Goal: Task Accomplishment & Management: Complete application form

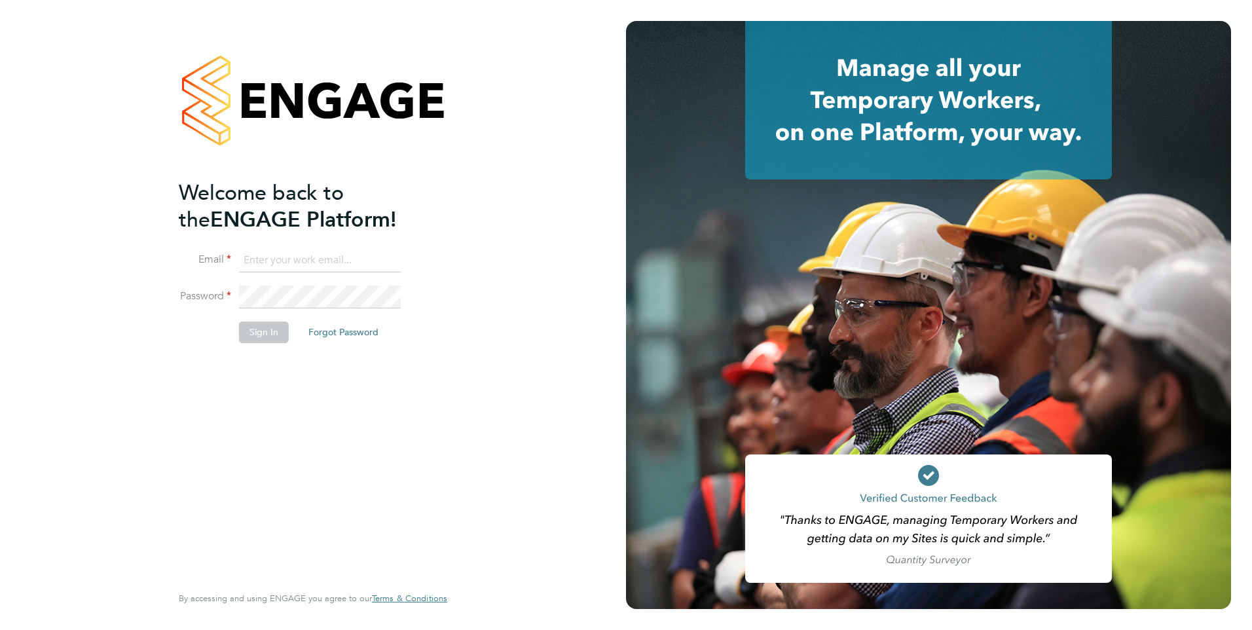
type input "[EMAIL_ADDRESS][DOMAIN_NAME]"
click at [253, 337] on button "Sign In" at bounding box center [264, 332] width 50 height 21
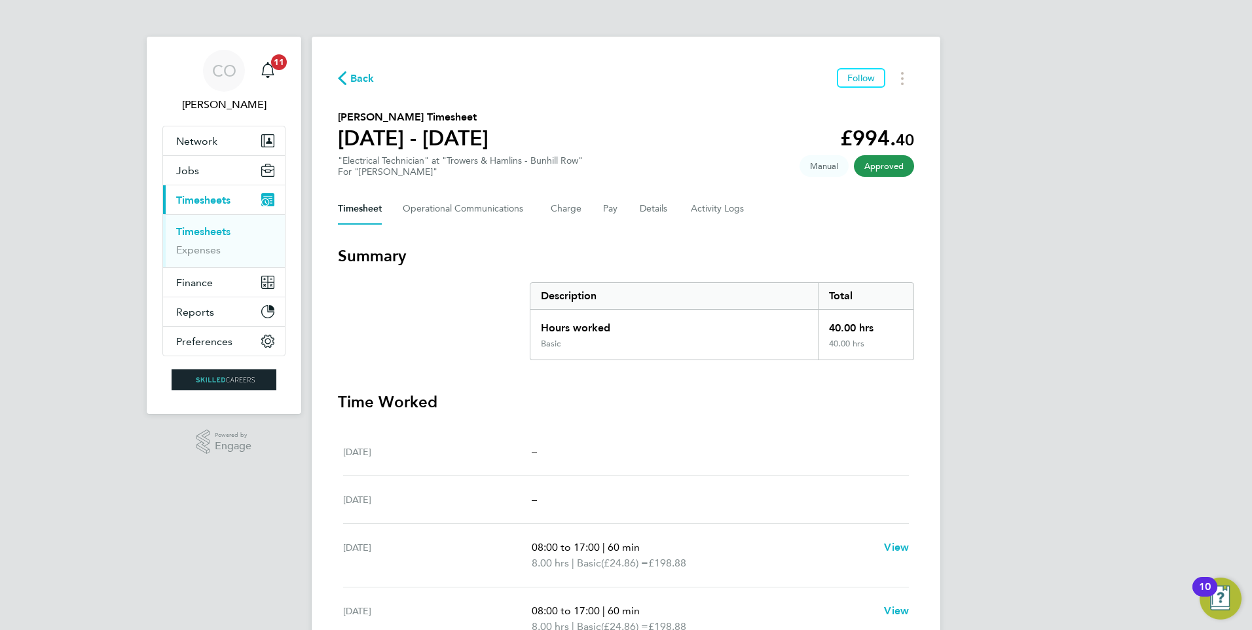
click at [360, 77] on span "Back" at bounding box center [362, 79] width 24 height 16
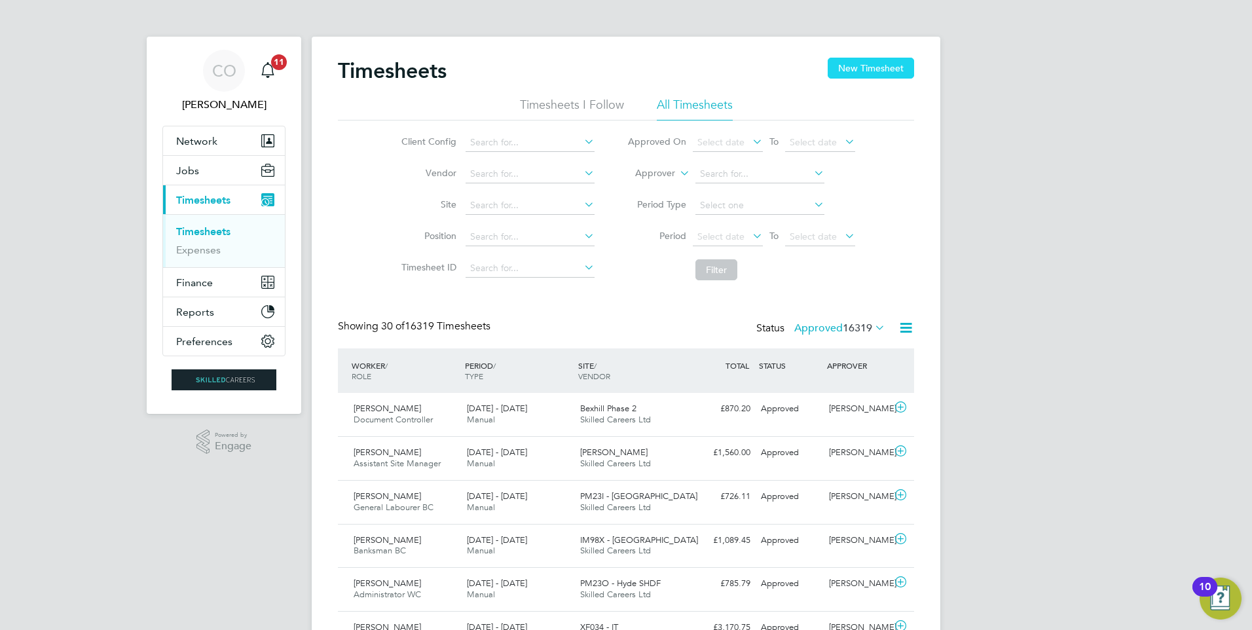
click at [865, 69] on button "New Timesheet" at bounding box center [871, 68] width 86 height 21
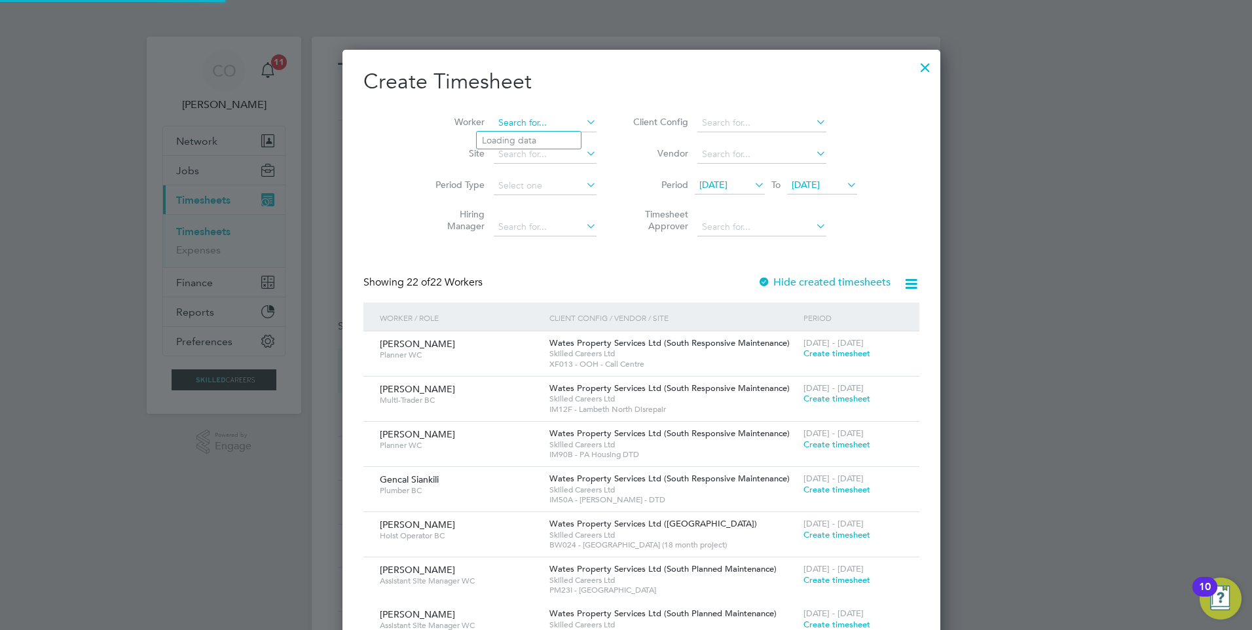
click at [541, 125] on input at bounding box center [545, 123] width 103 height 18
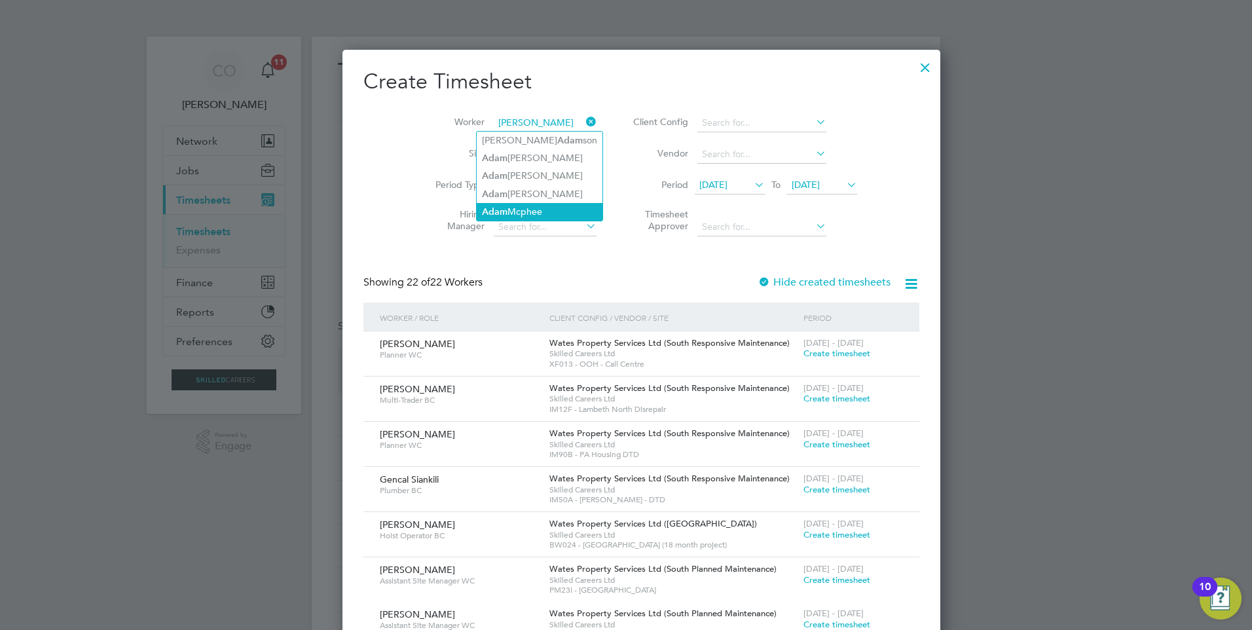
click at [561, 205] on li "Ada m Mcphee" at bounding box center [540, 212] width 126 height 18
type input "Adam Mcphee"
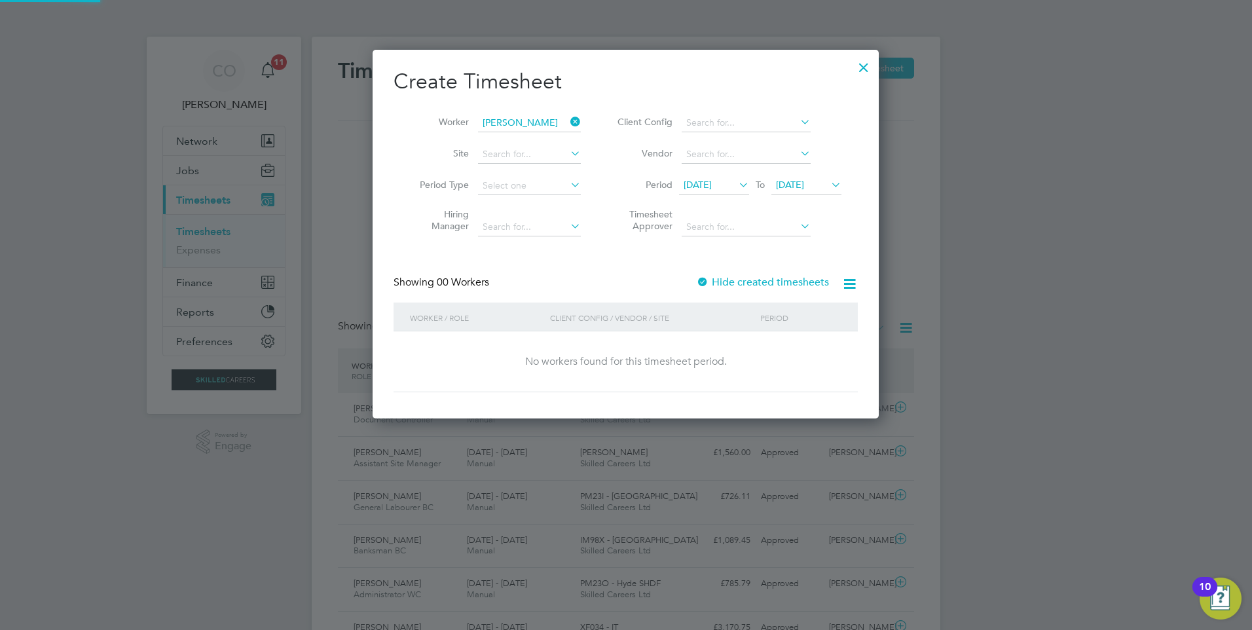
click at [788, 278] on label "Hide created timesheets" at bounding box center [762, 282] width 133 height 13
click at [720, 177] on span "12 Sep 2025" at bounding box center [714, 186] width 70 height 18
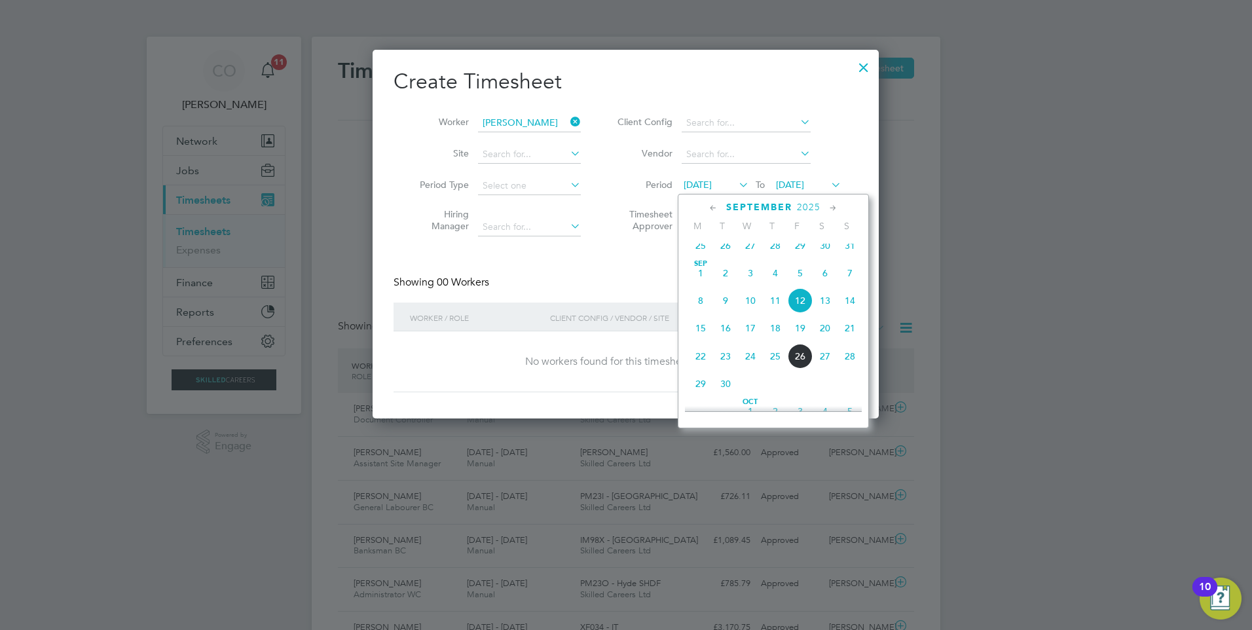
click at [711, 313] on span "8" at bounding box center [700, 300] width 25 height 25
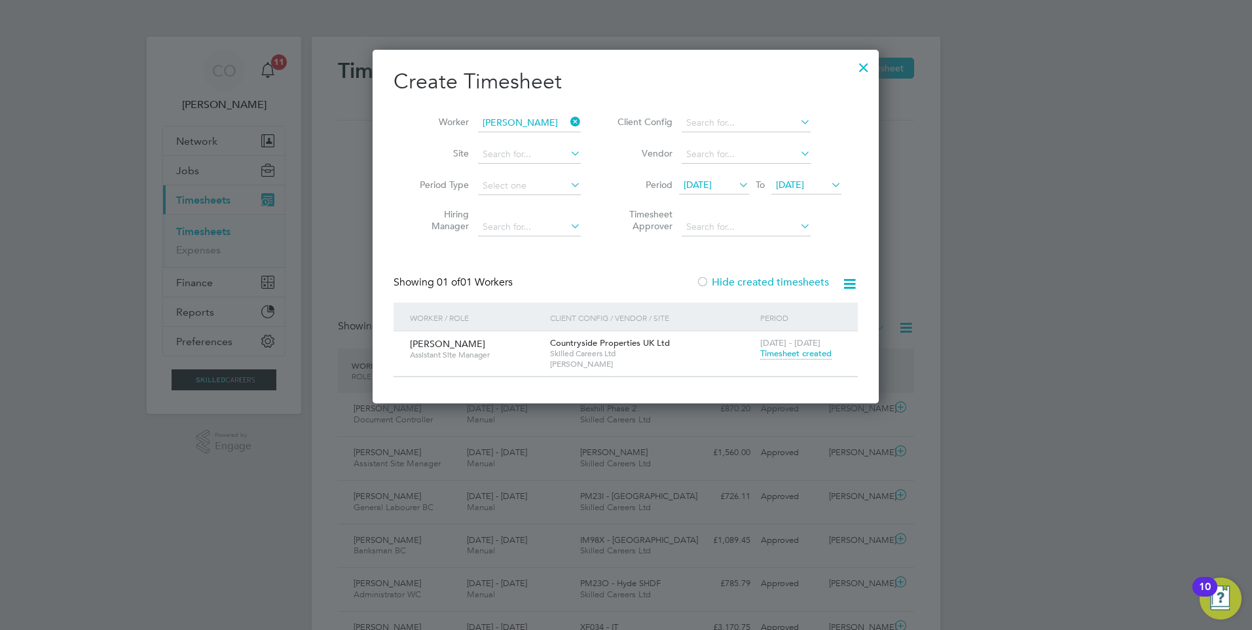
click at [712, 183] on span "08 Sep 2025" at bounding box center [698, 185] width 28 height 12
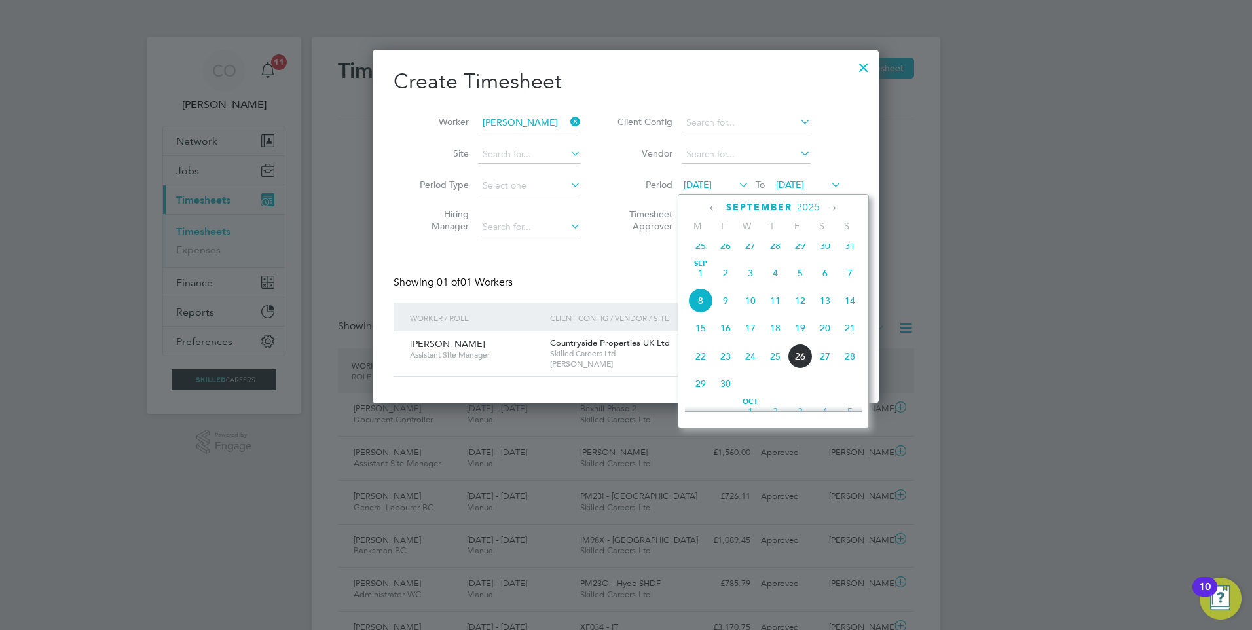
click at [705, 337] on span "15" at bounding box center [700, 328] width 25 height 25
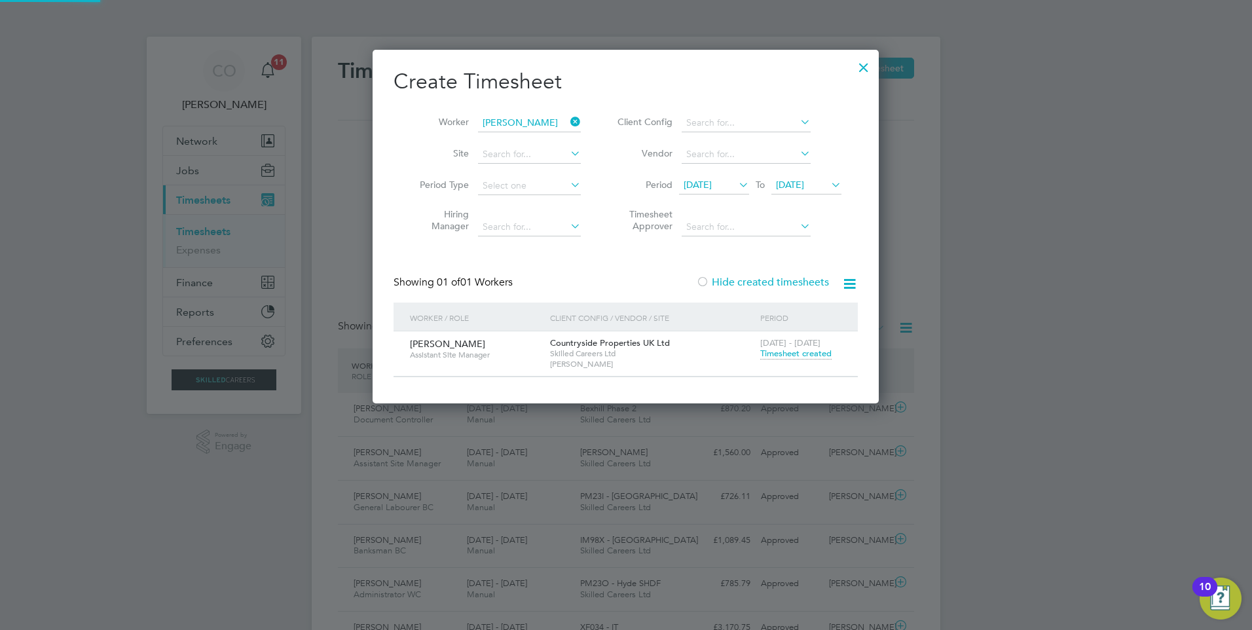
click at [796, 183] on span "19 Sep 2025" at bounding box center [790, 185] width 28 height 12
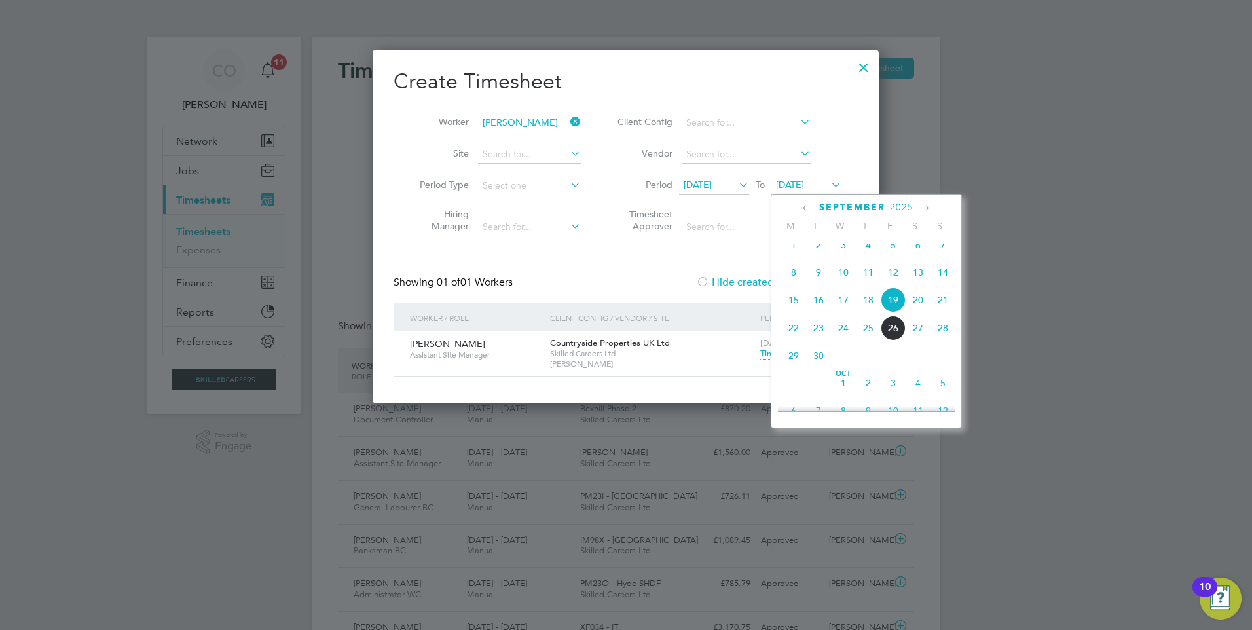
click at [949, 312] on span "21" at bounding box center [942, 299] width 25 height 25
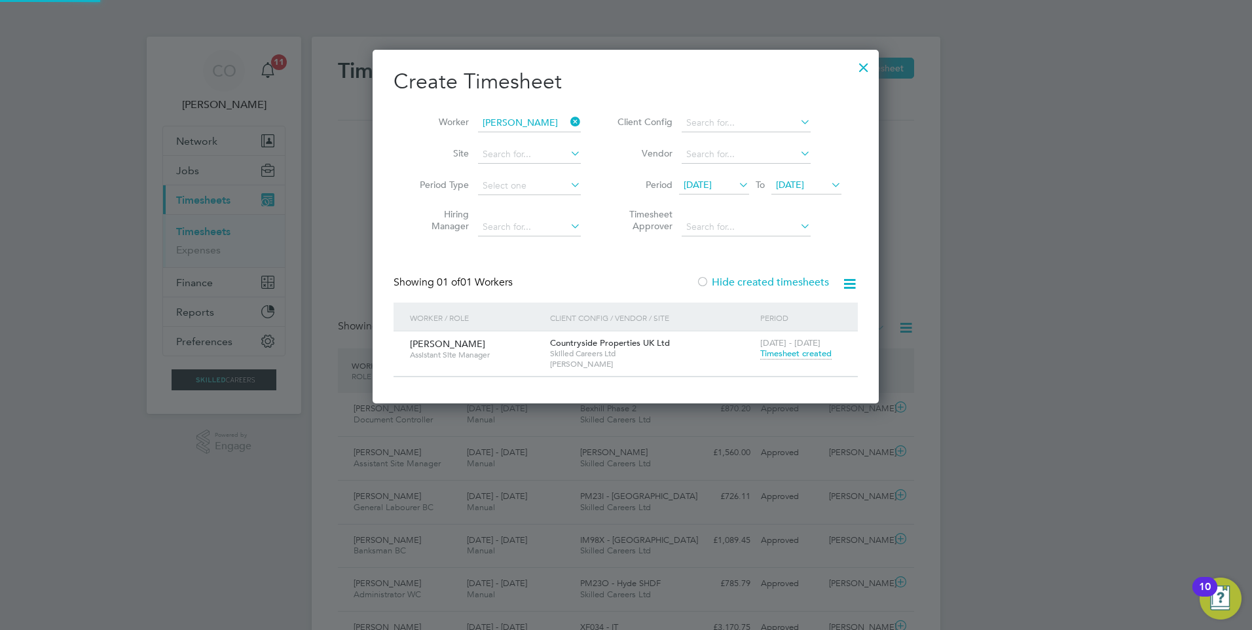
click at [814, 352] on span "Timesheet created" at bounding box center [795, 354] width 71 height 12
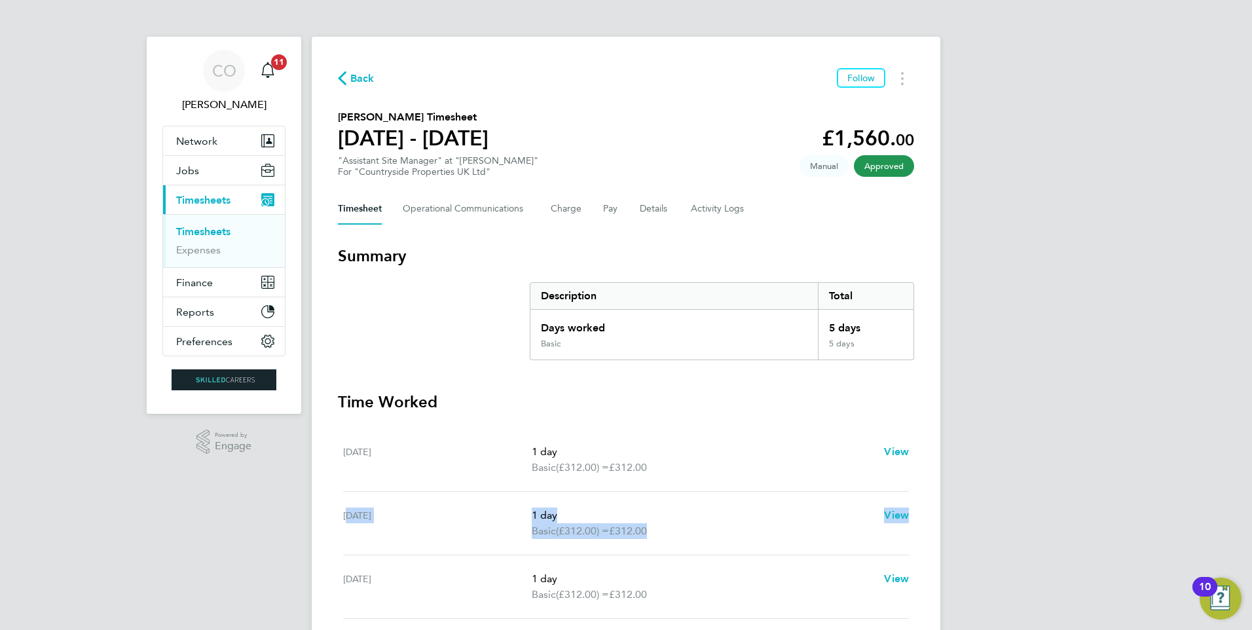
drag, startPoint x: 314, startPoint y: 562, endPoint x: 344, endPoint y: 607, distance: 54.3
click at [343, 606] on div "CO Craig O'Donovan Notifications 11 Applications: Network Businesses Sites Work…" at bounding box center [626, 478] width 1252 height 957
click at [352, 76] on span "Back" at bounding box center [362, 79] width 24 height 16
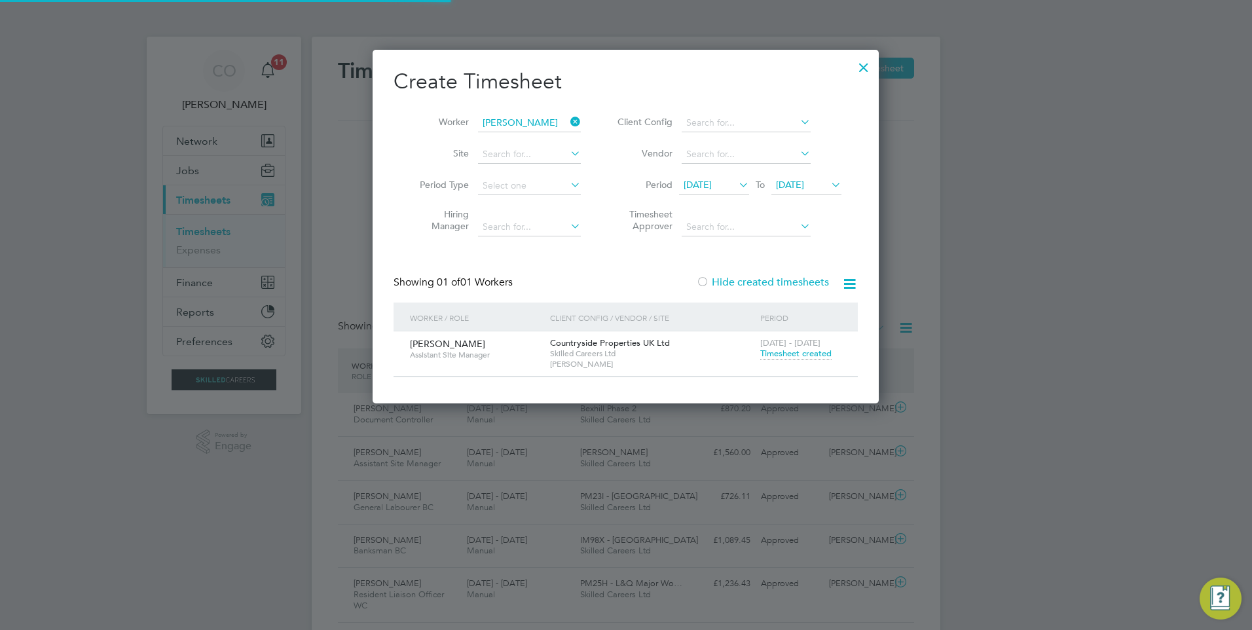
scroll to position [33, 114]
click at [568, 127] on icon at bounding box center [568, 122] width 0 height 18
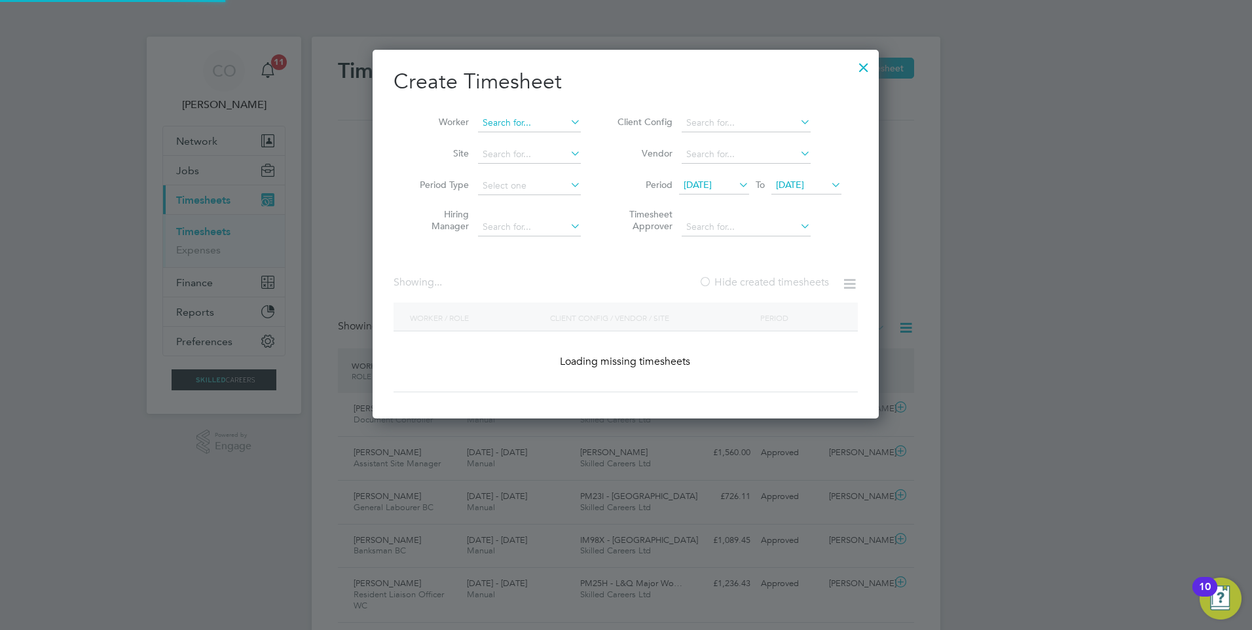
click at [550, 122] on input at bounding box center [529, 123] width 103 height 18
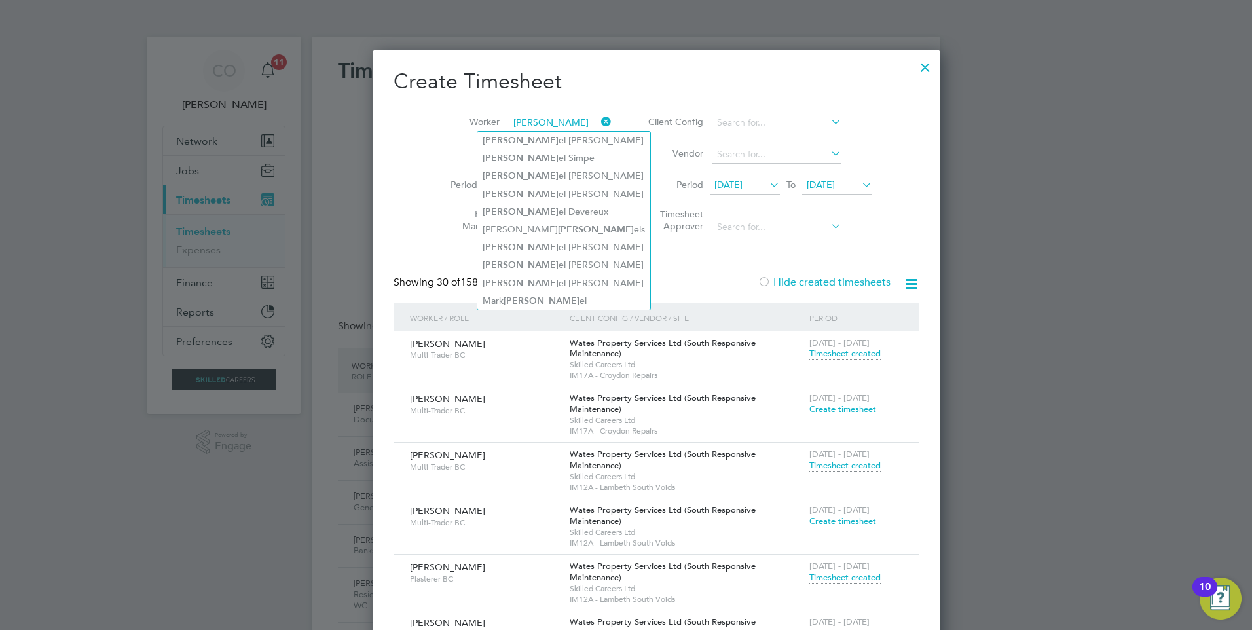
type input "dani"
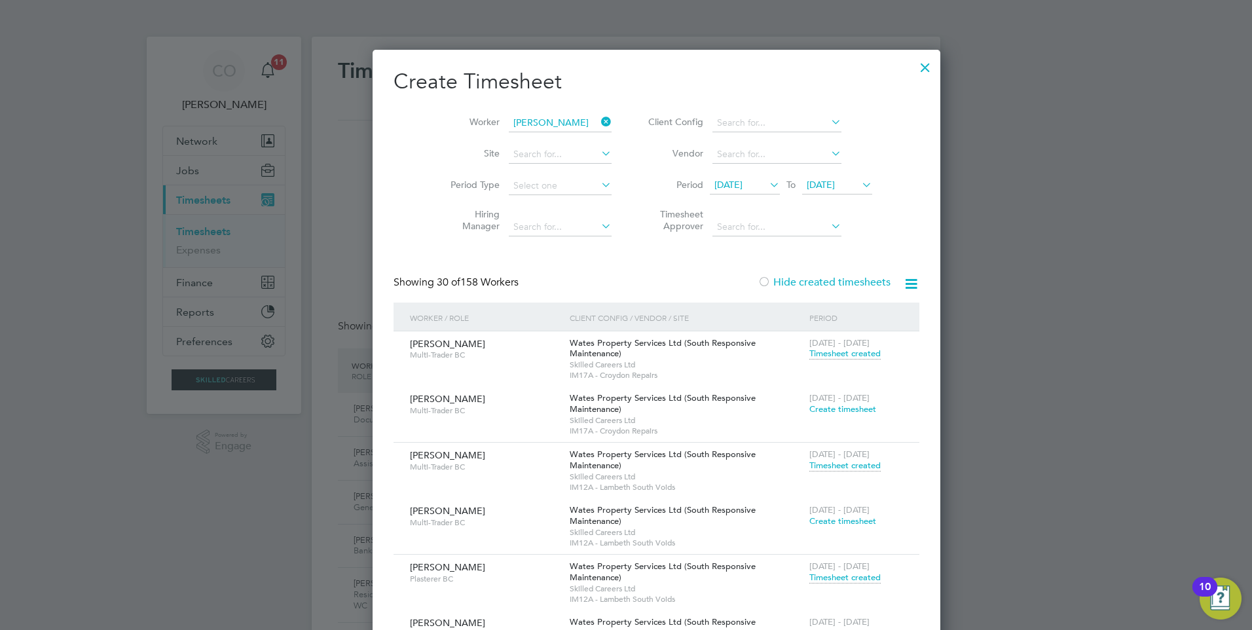
click at [598, 121] on icon at bounding box center [598, 122] width 0 height 18
click at [551, 119] on input at bounding box center [560, 123] width 103 height 18
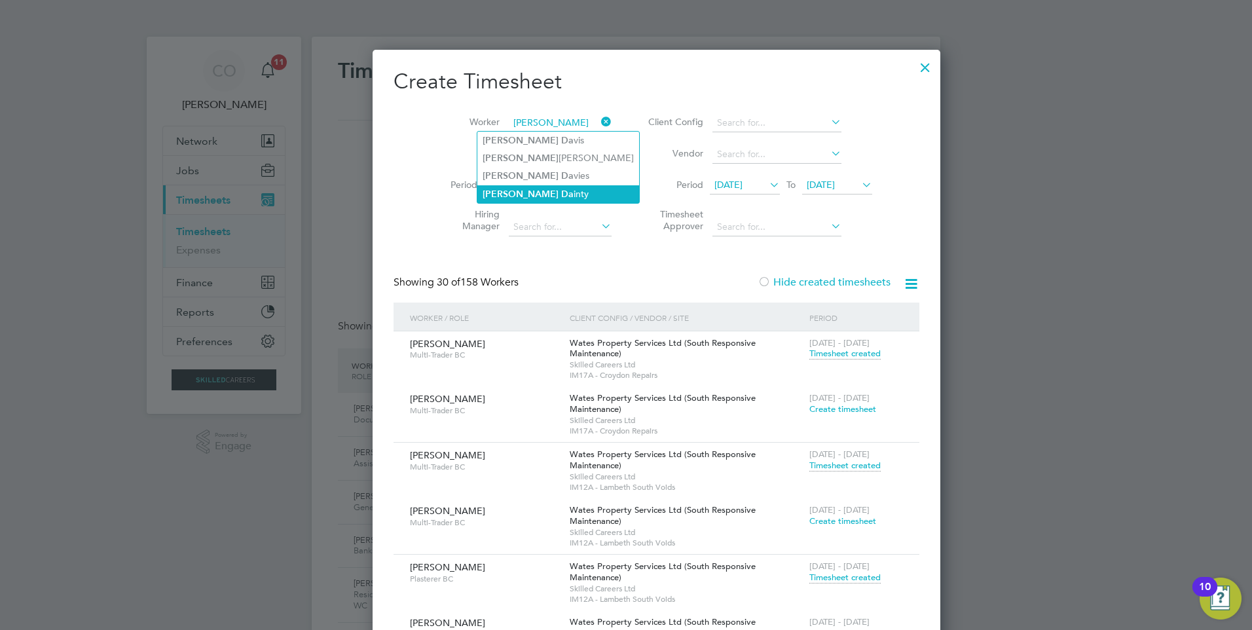
click at [544, 193] on li "Michael Da inty" at bounding box center [558, 194] width 162 height 18
type input "Michael Dainty"
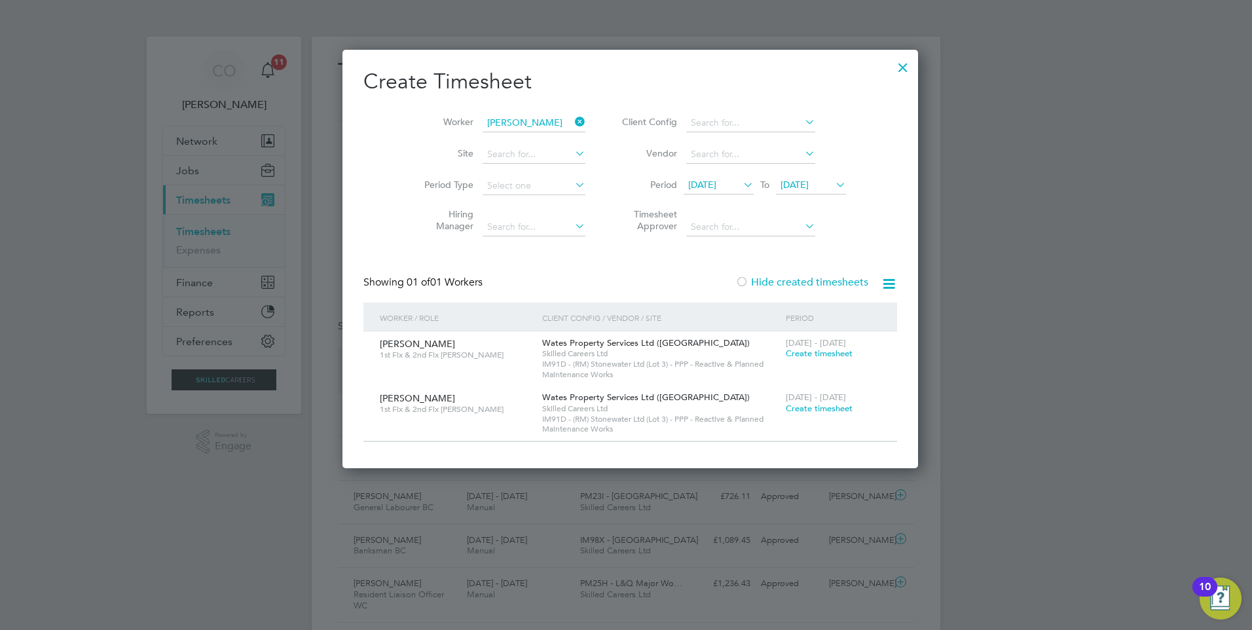
click at [822, 354] on span "Create timesheet" at bounding box center [819, 353] width 67 height 11
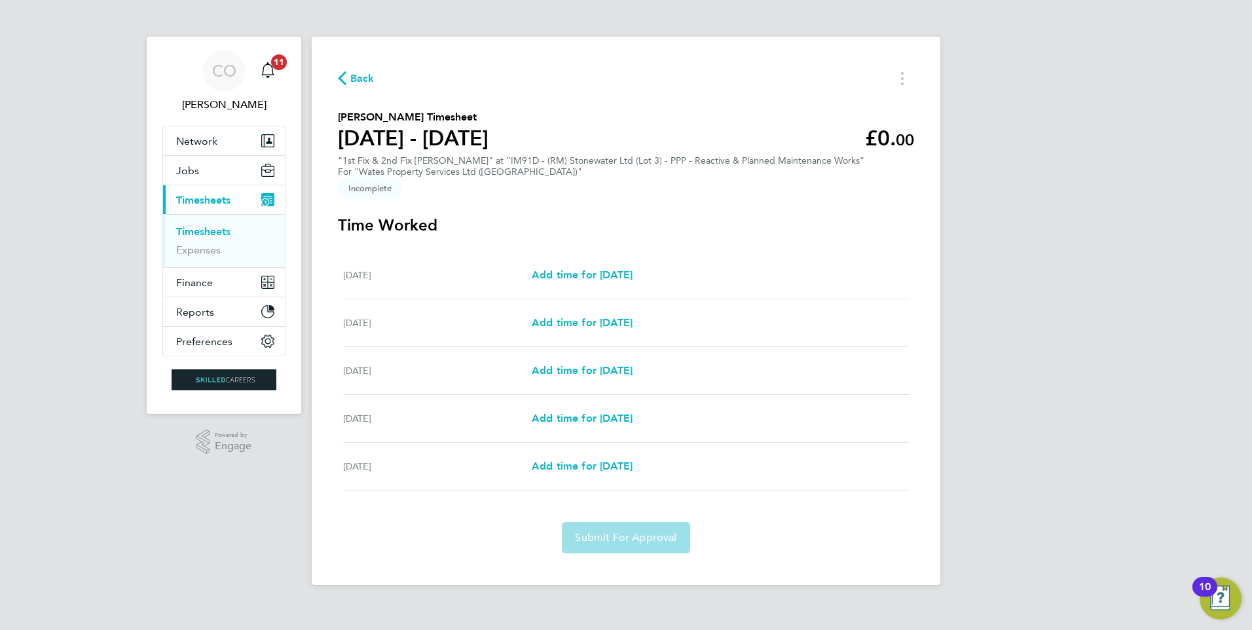
click at [358, 76] on span "Back" at bounding box center [362, 79] width 24 height 16
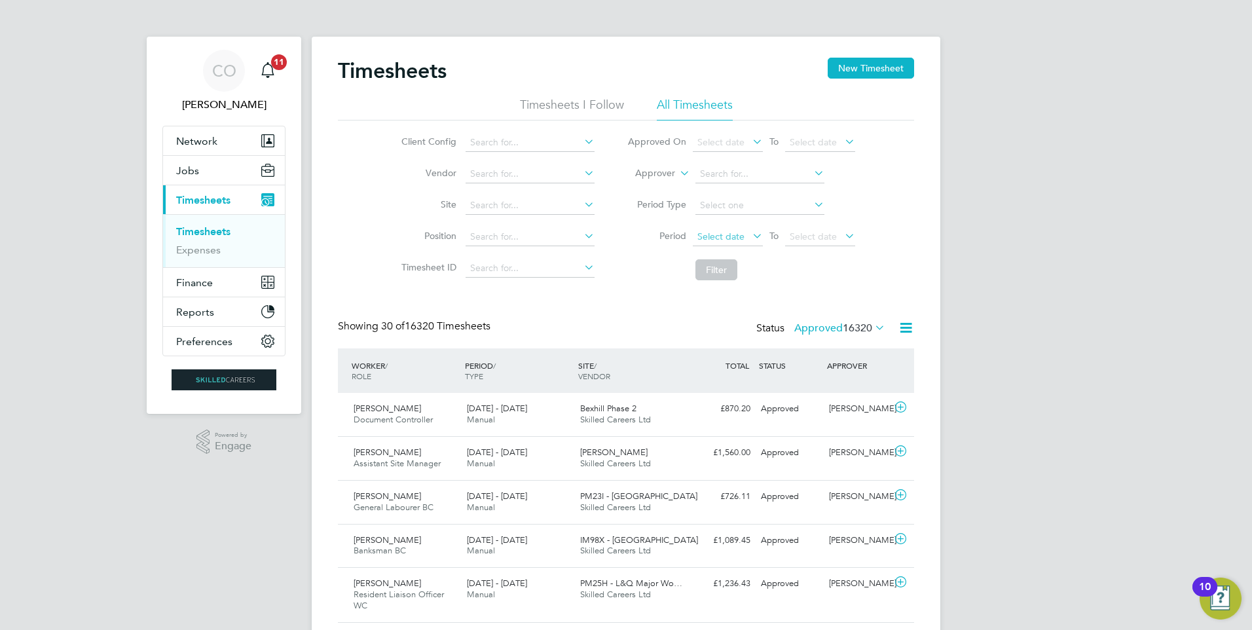
click at [733, 237] on span "Select date" at bounding box center [720, 236] width 47 height 12
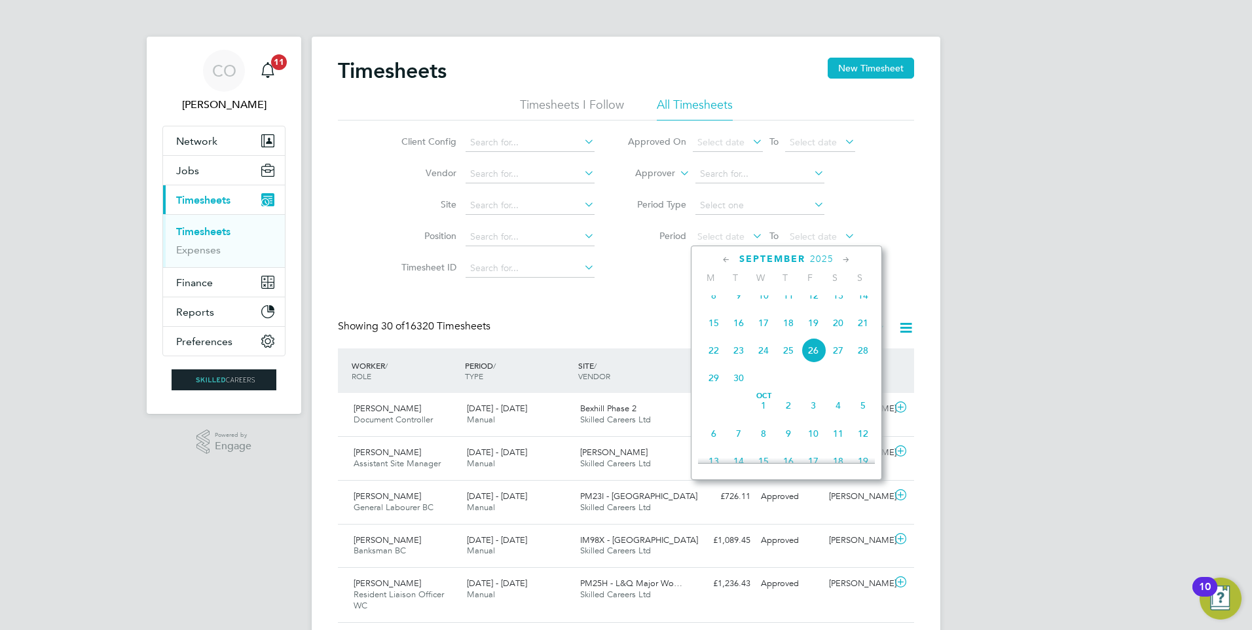
click at [714, 330] on span "15" at bounding box center [713, 322] width 25 height 25
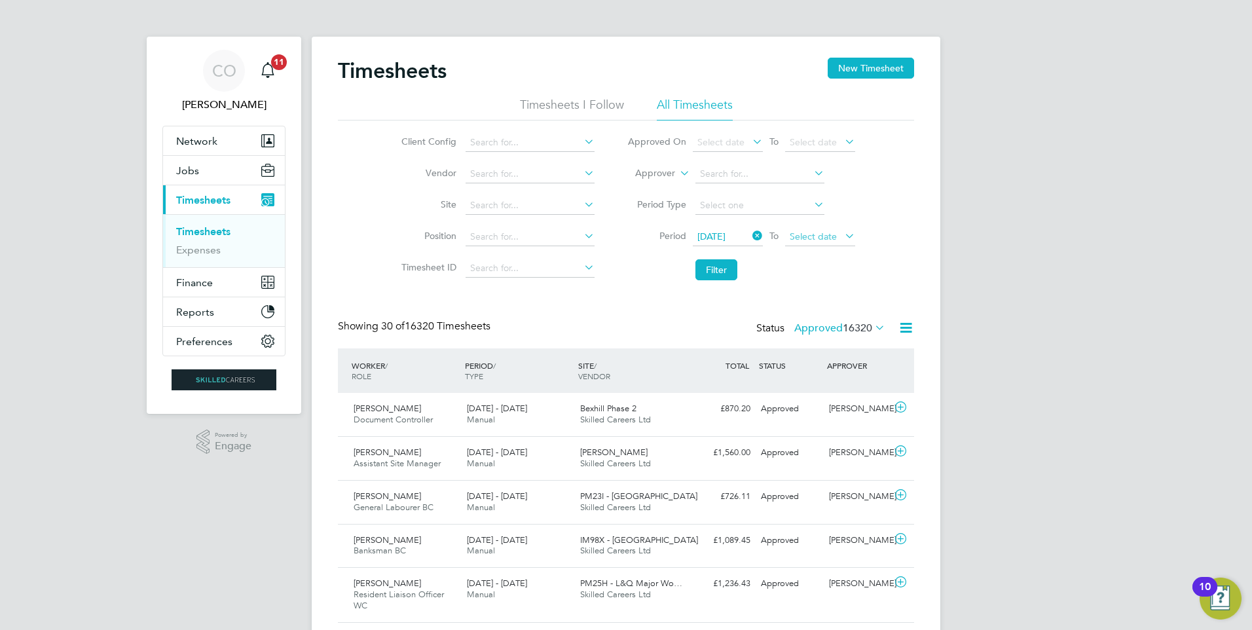
click at [793, 238] on span "Select date" at bounding box center [813, 236] width 47 height 12
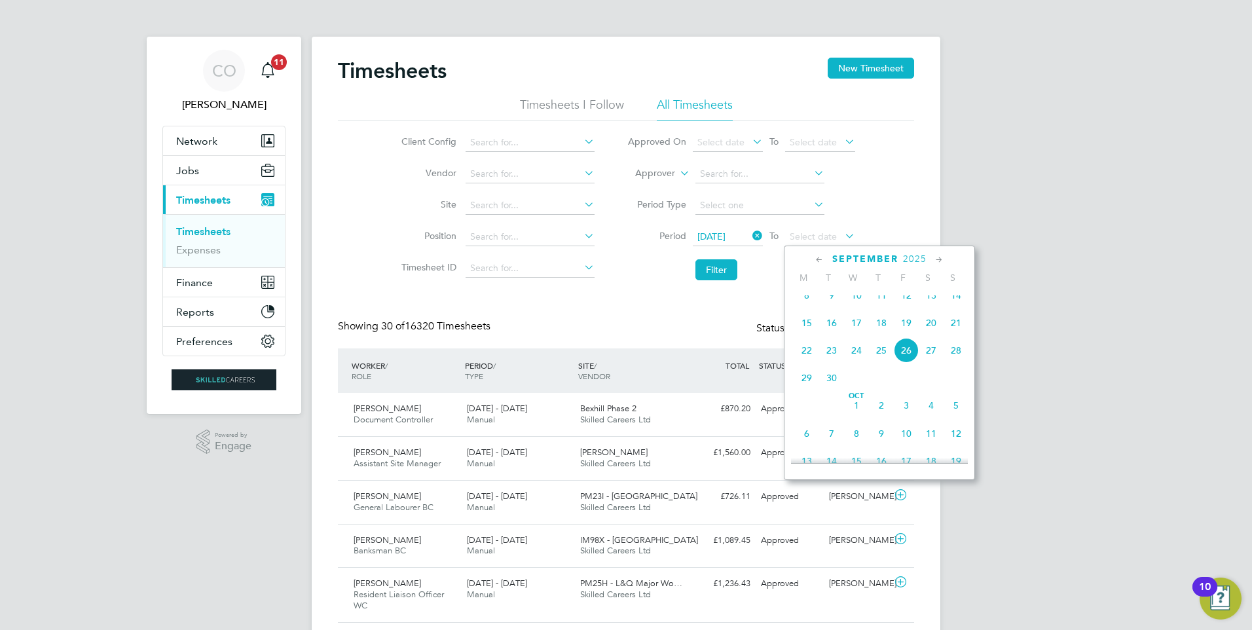
click at [957, 330] on span "21" at bounding box center [956, 322] width 25 height 25
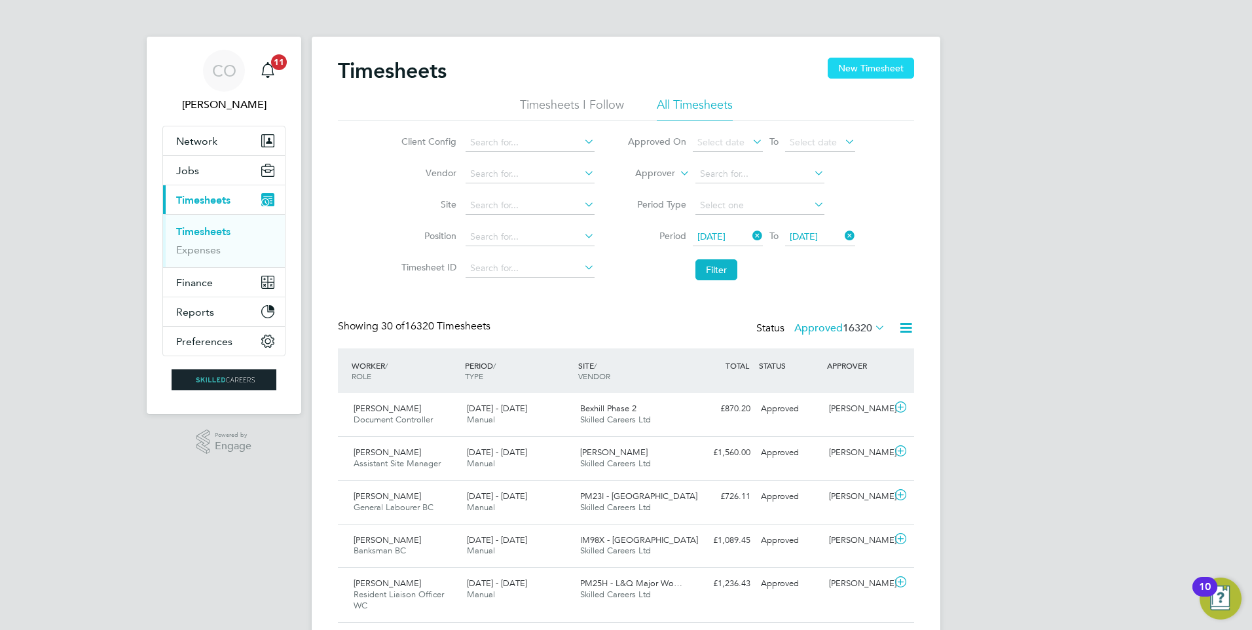
click at [849, 69] on button "New Timesheet" at bounding box center [871, 68] width 86 height 21
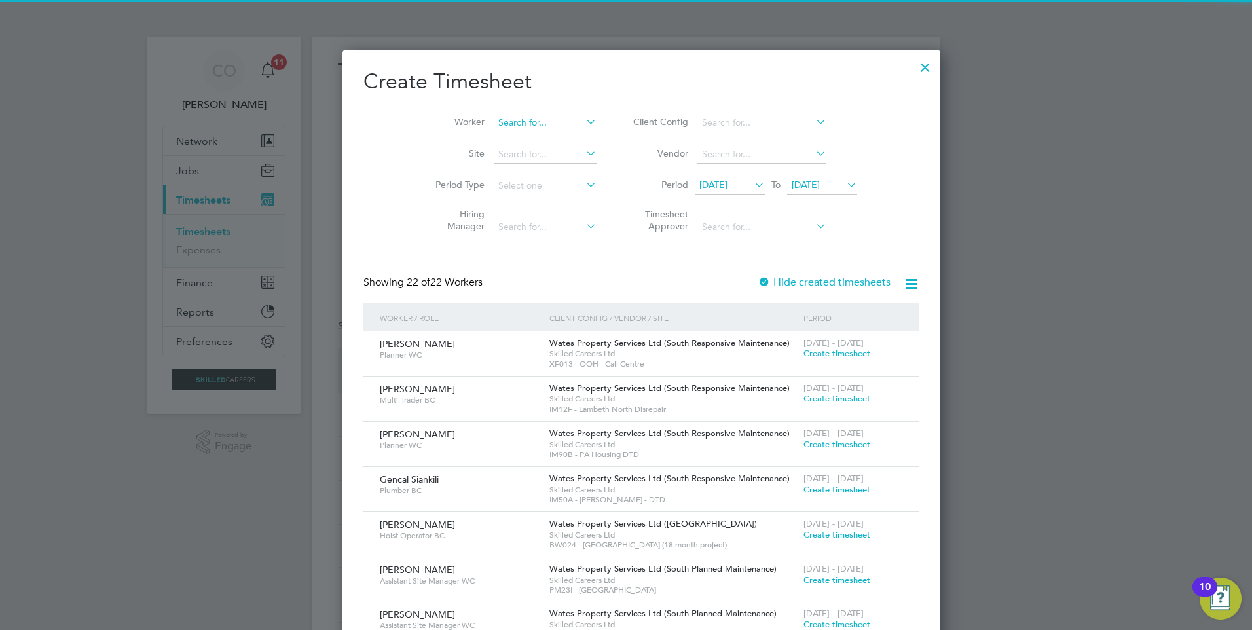
click at [521, 125] on input at bounding box center [545, 123] width 103 height 18
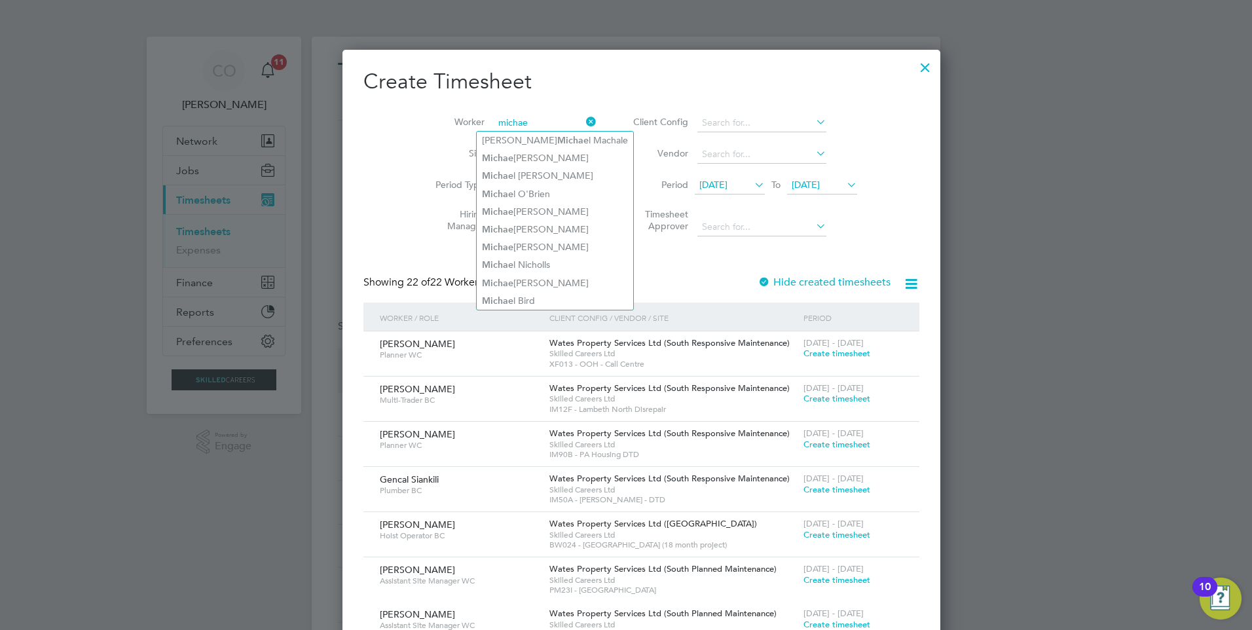
type input "michae"
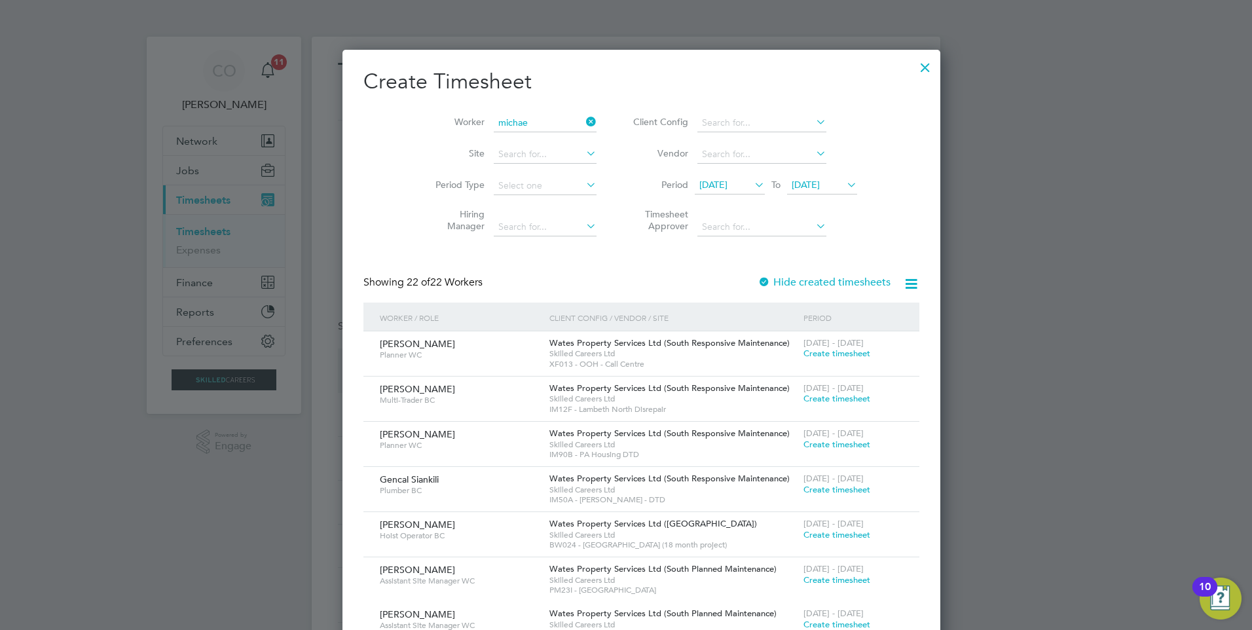
click at [583, 117] on icon at bounding box center [583, 122] width 0 height 18
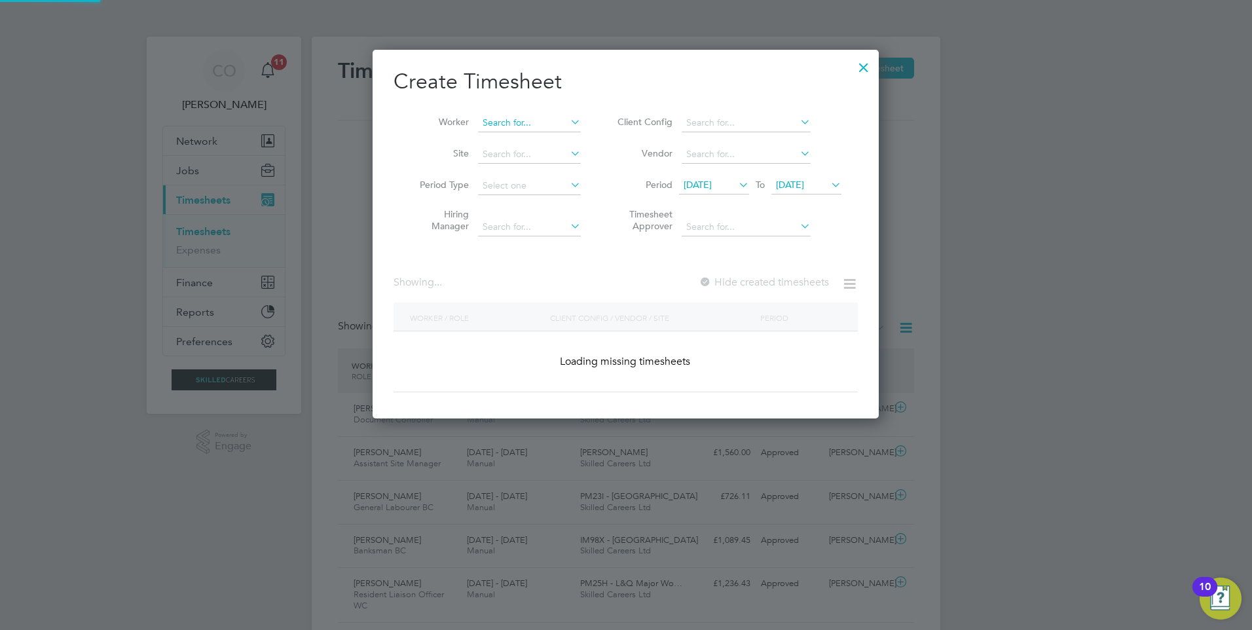
click at [553, 118] on input at bounding box center [529, 123] width 103 height 18
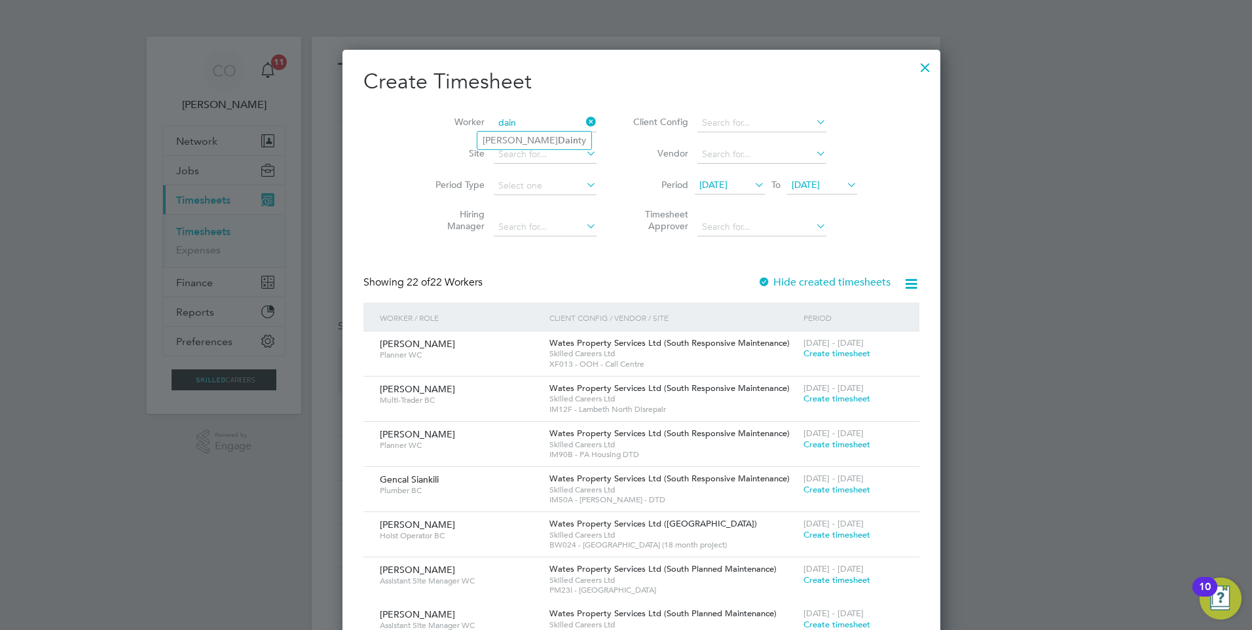
drag, startPoint x: 528, startPoint y: 134, endPoint x: 695, endPoint y: 236, distance: 196.6
click at [527, 134] on li "Michael Dain ty" at bounding box center [534, 141] width 114 height 18
type input "Michael Dainty"
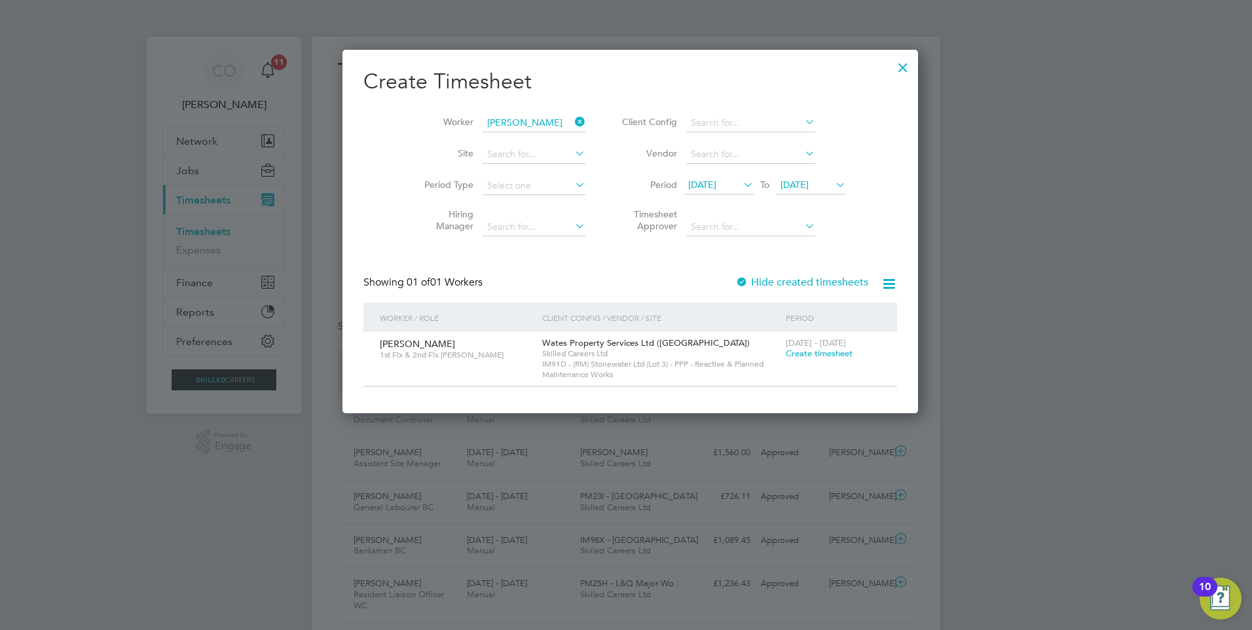
click at [828, 354] on span "Create timesheet" at bounding box center [819, 353] width 67 height 11
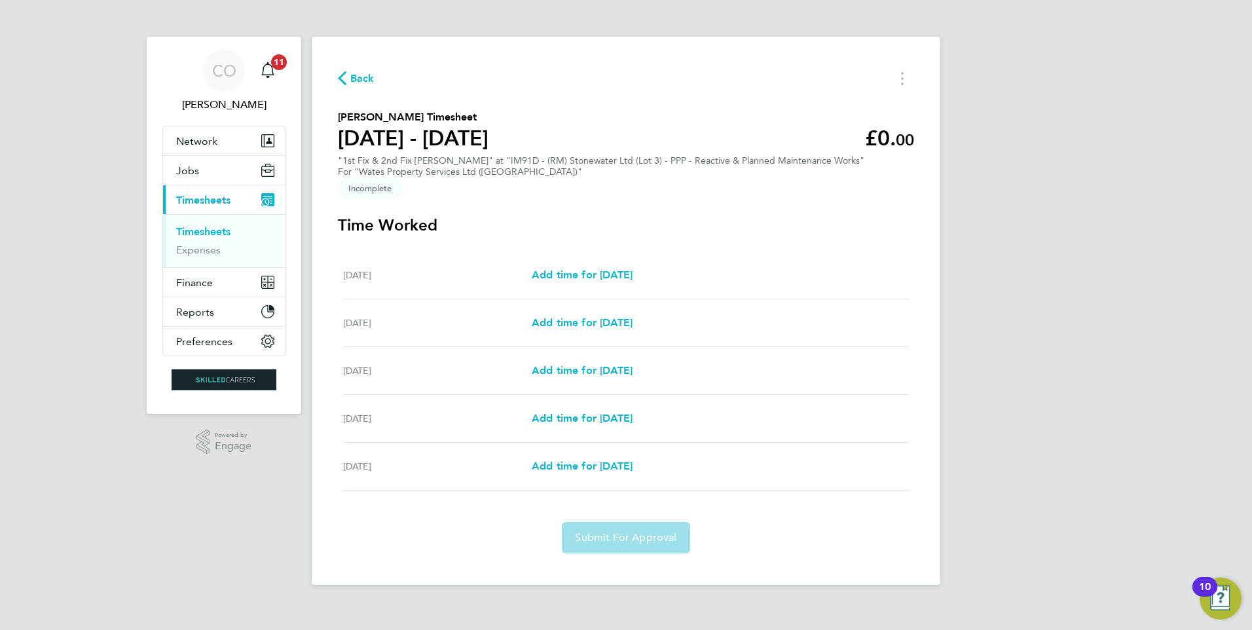
click at [359, 74] on span "Back" at bounding box center [362, 79] width 24 height 16
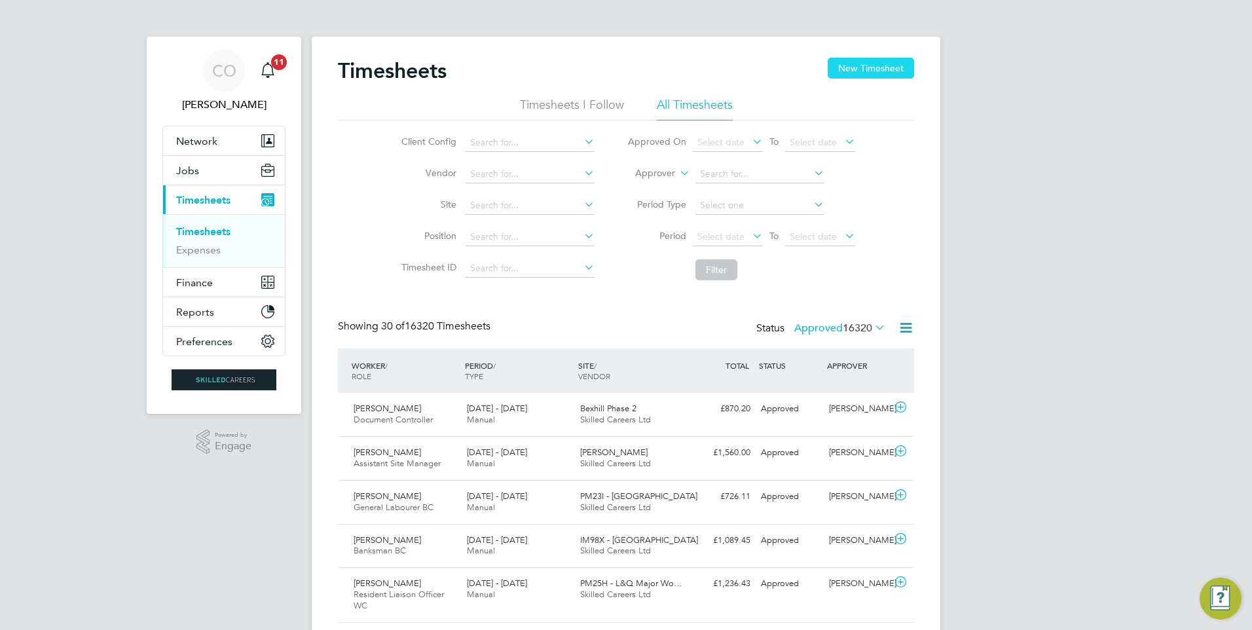
click at [868, 65] on button "New Timesheet" at bounding box center [871, 68] width 86 height 21
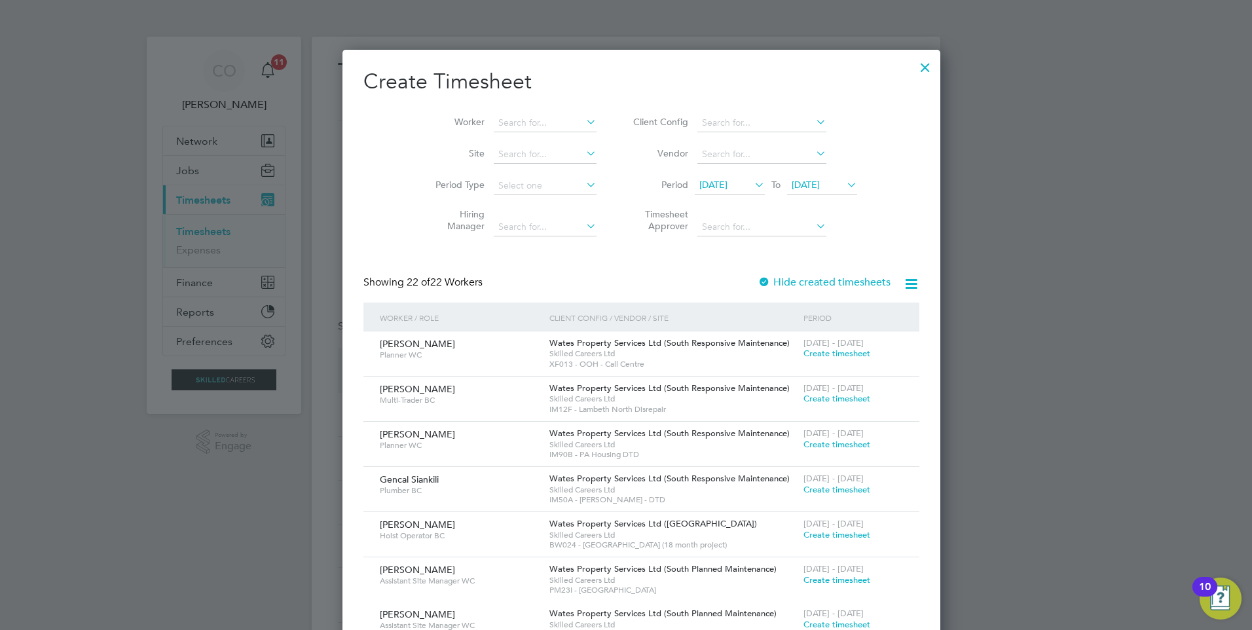
click at [792, 284] on label "Hide created timesheets" at bounding box center [824, 282] width 133 height 13
click at [752, 185] on icon at bounding box center [752, 184] width 0 height 18
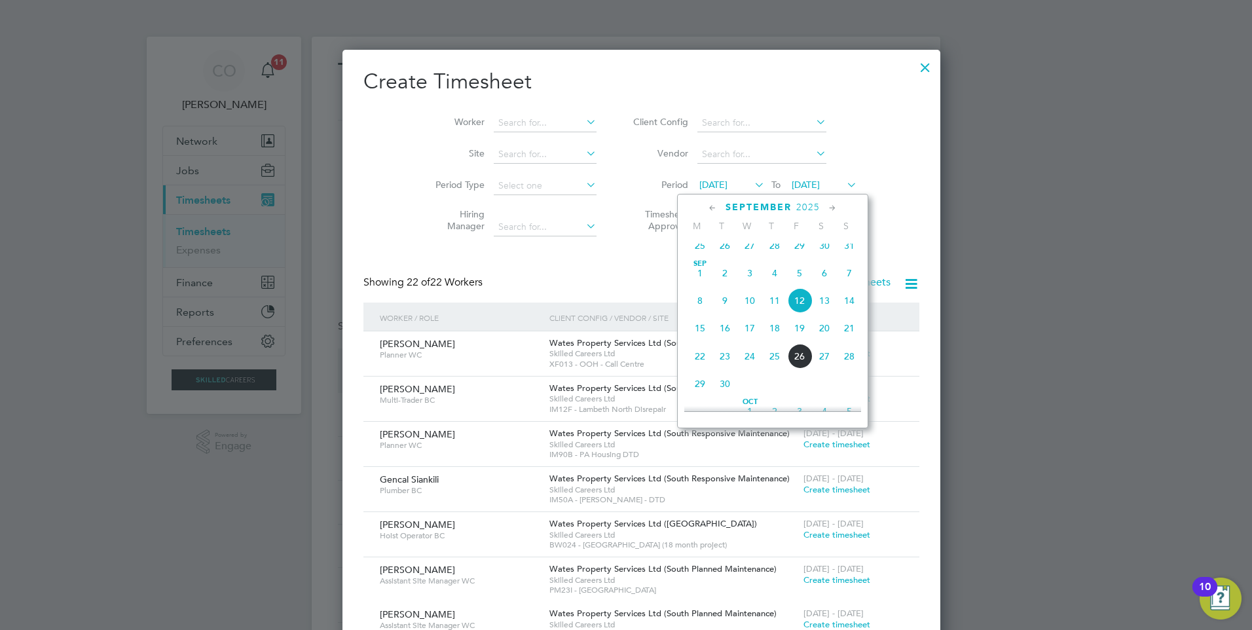
click at [752, 186] on icon at bounding box center [752, 184] width 0 height 18
click at [707, 186] on span "12 Sep 2025" at bounding box center [713, 185] width 28 height 12
click at [699, 179] on span "12 Sep 2025" at bounding box center [713, 185] width 28 height 12
drag, startPoint x: 894, startPoint y: 58, endPoint x: 892, endPoint y: 67, distance: 9.5
click at [913, 66] on div at bounding box center [925, 64] width 24 height 24
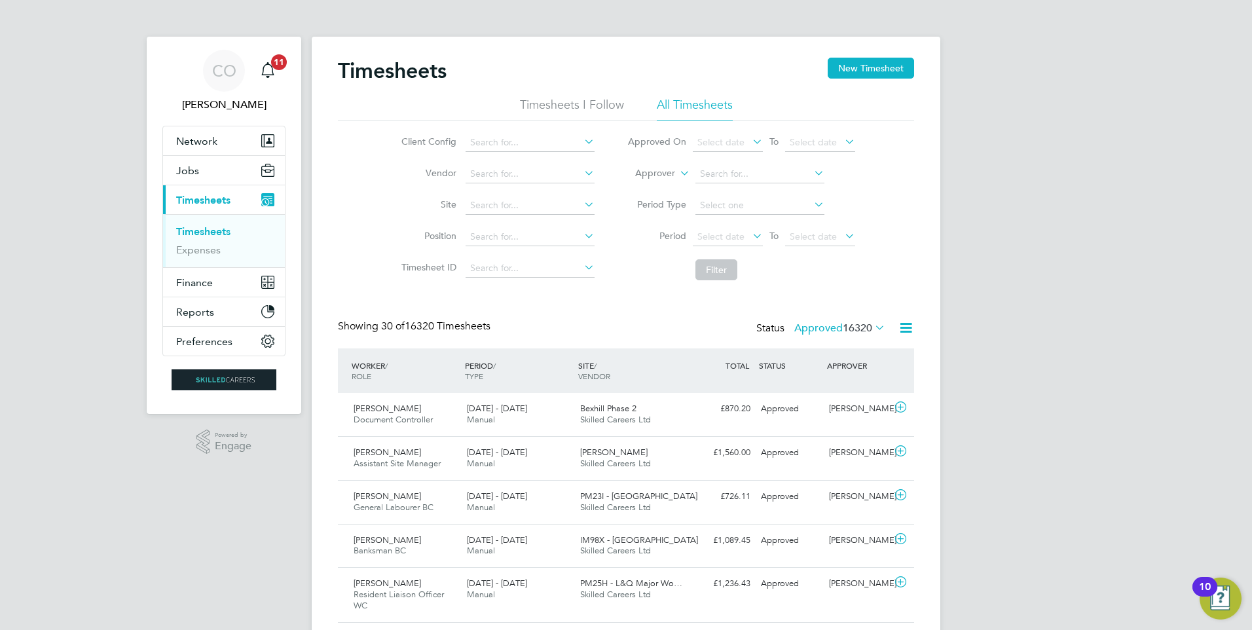
click at [907, 322] on icon at bounding box center [906, 328] width 16 height 16
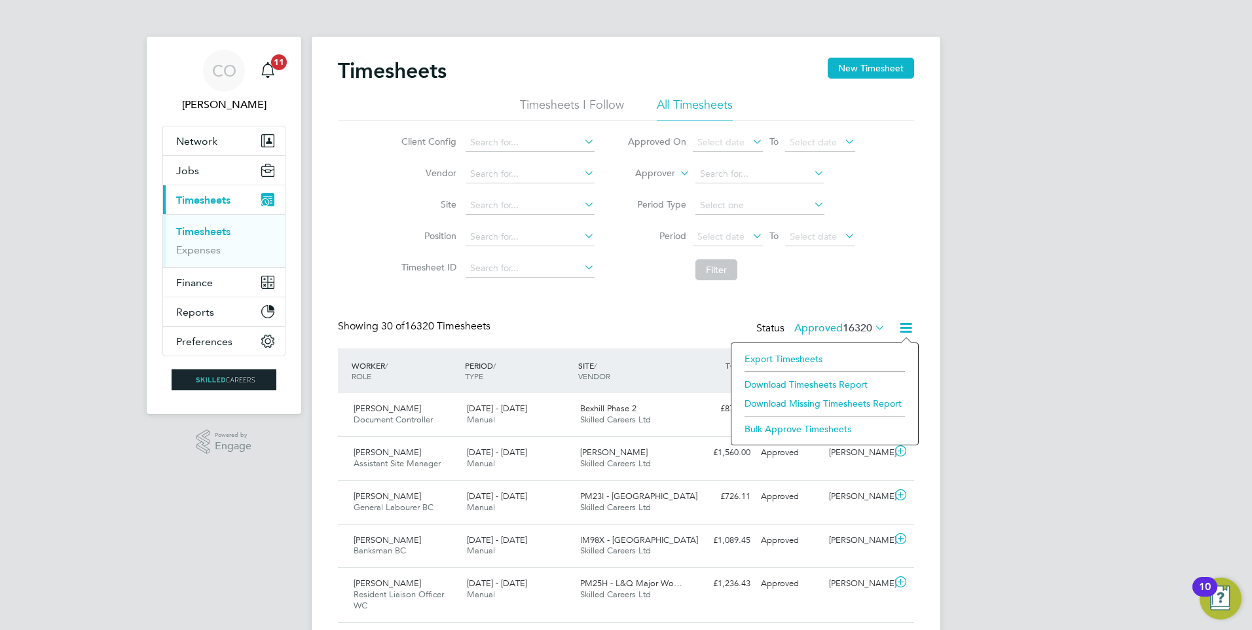
click at [872, 327] on icon at bounding box center [872, 327] width 0 height 18
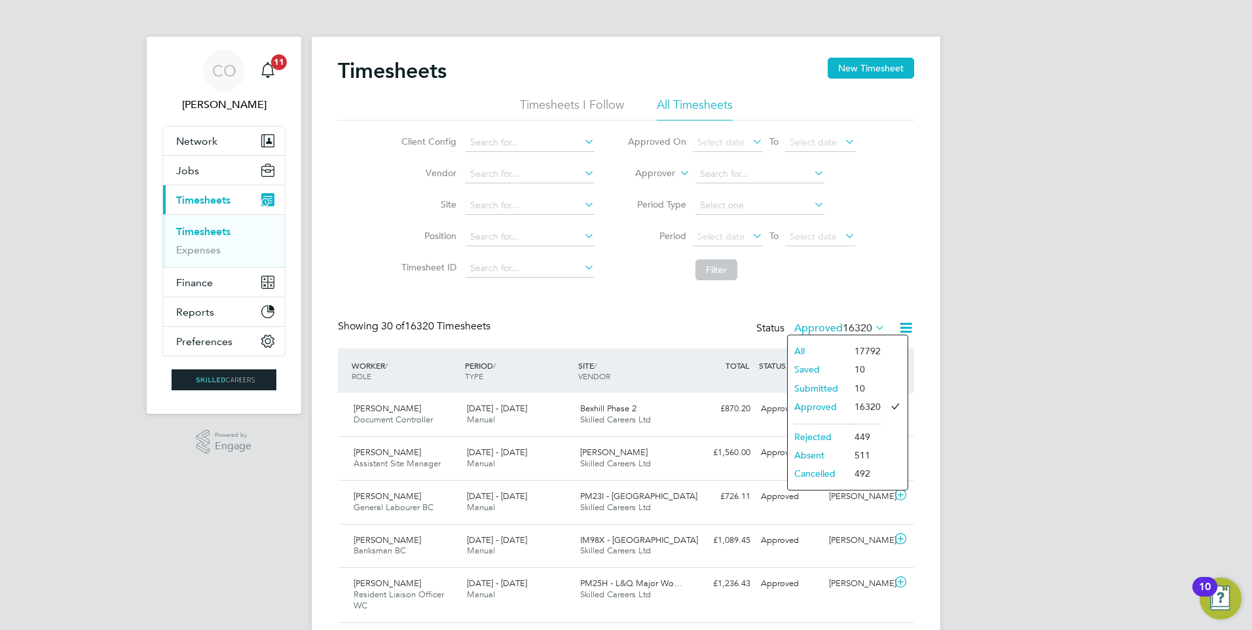
click at [844, 278] on li "Filter" at bounding box center [741, 270] width 261 height 34
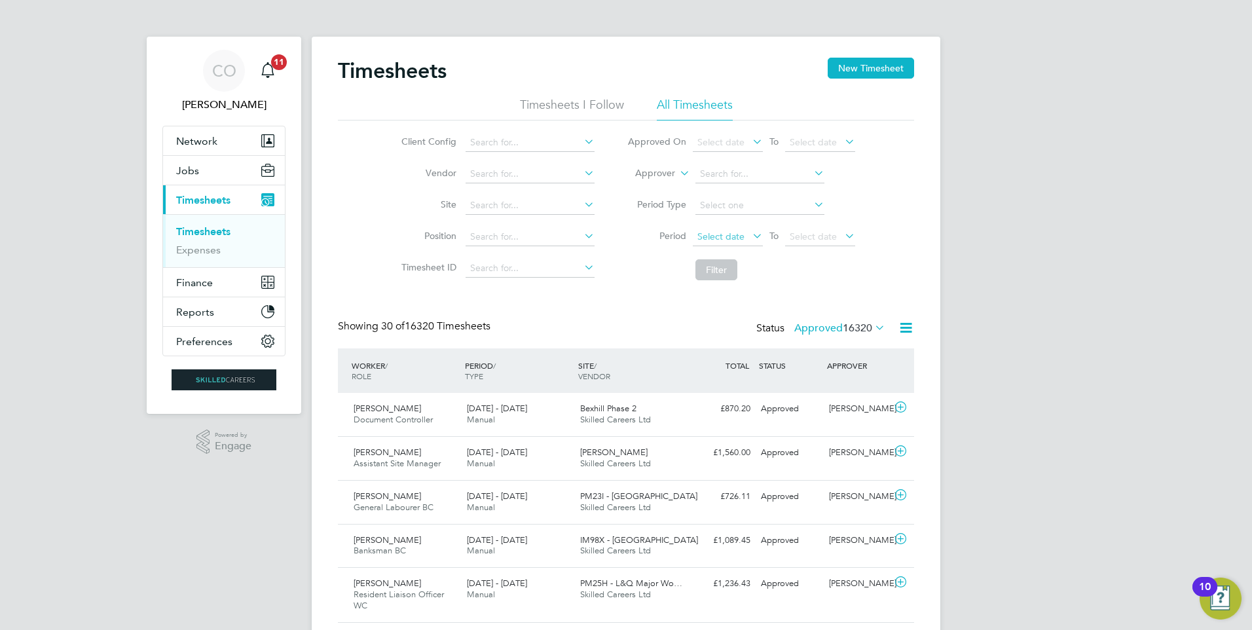
click at [719, 236] on span "Select date" at bounding box center [720, 236] width 47 height 12
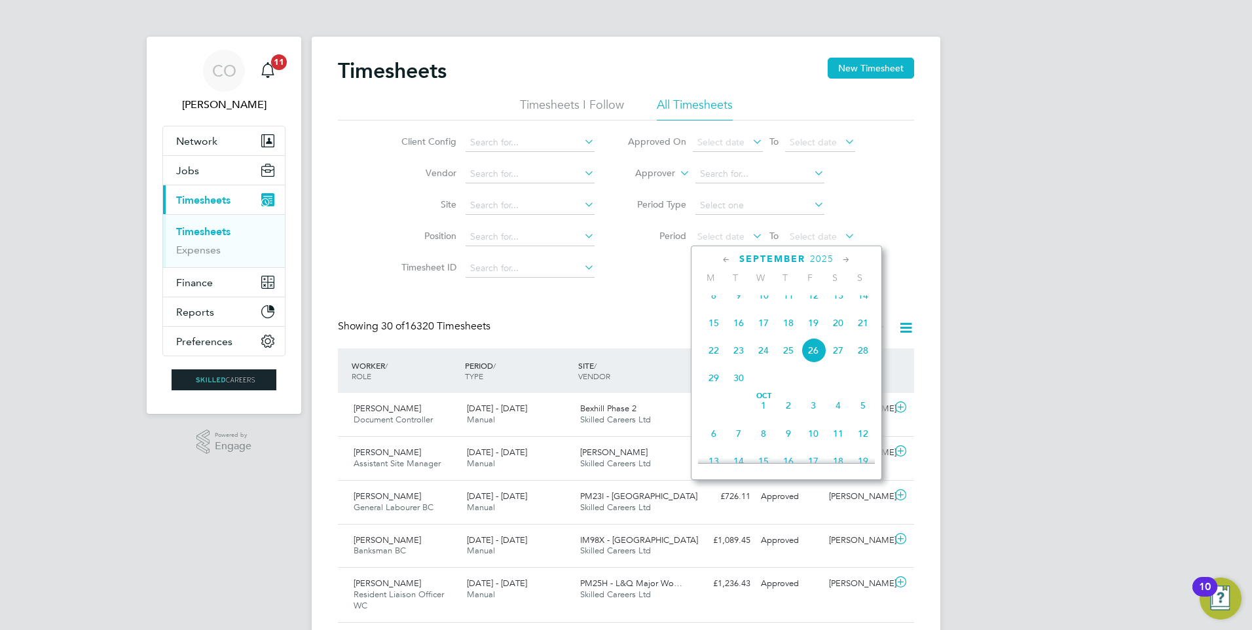
click at [715, 329] on span "15" at bounding box center [713, 322] width 25 height 25
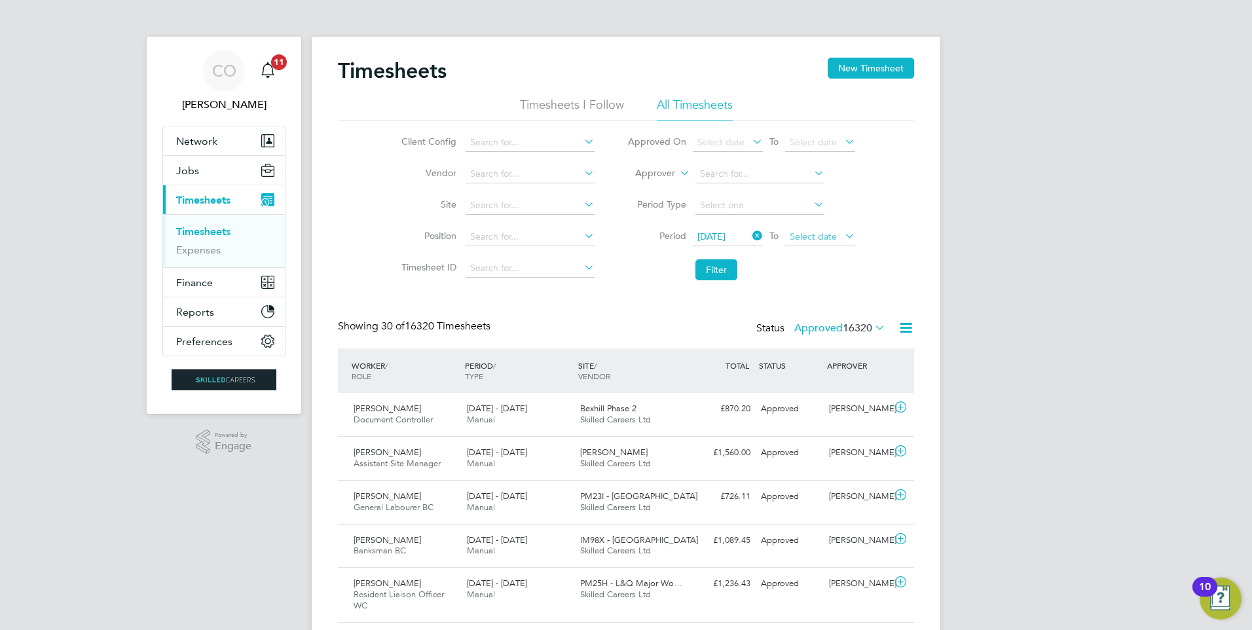
click at [823, 238] on span "Select date" at bounding box center [813, 236] width 47 height 12
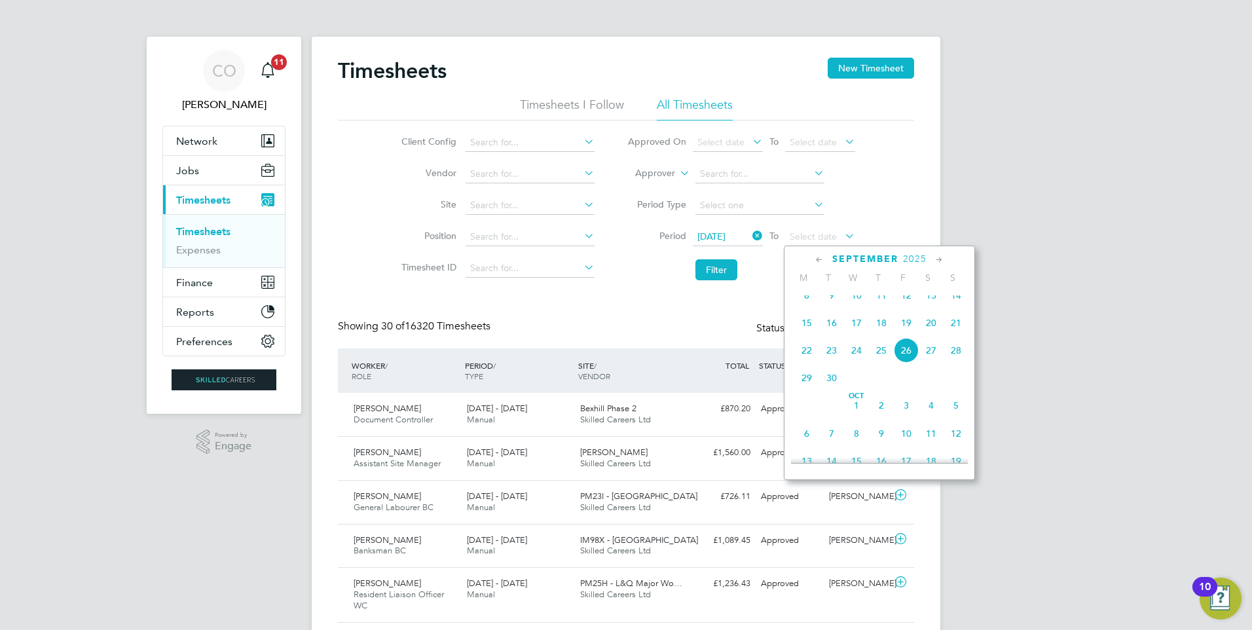
click at [961, 335] on span "21" at bounding box center [956, 322] width 25 height 25
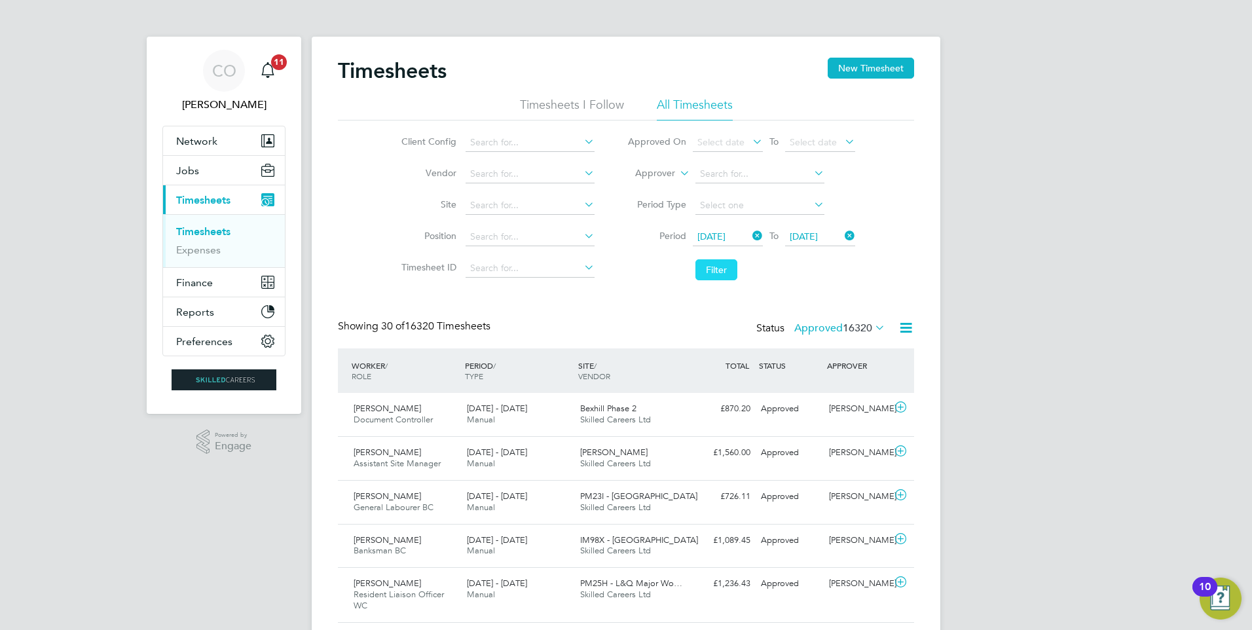
click at [706, 274] on button "Filter" at bounding box center [716, 269] width 42 height 21
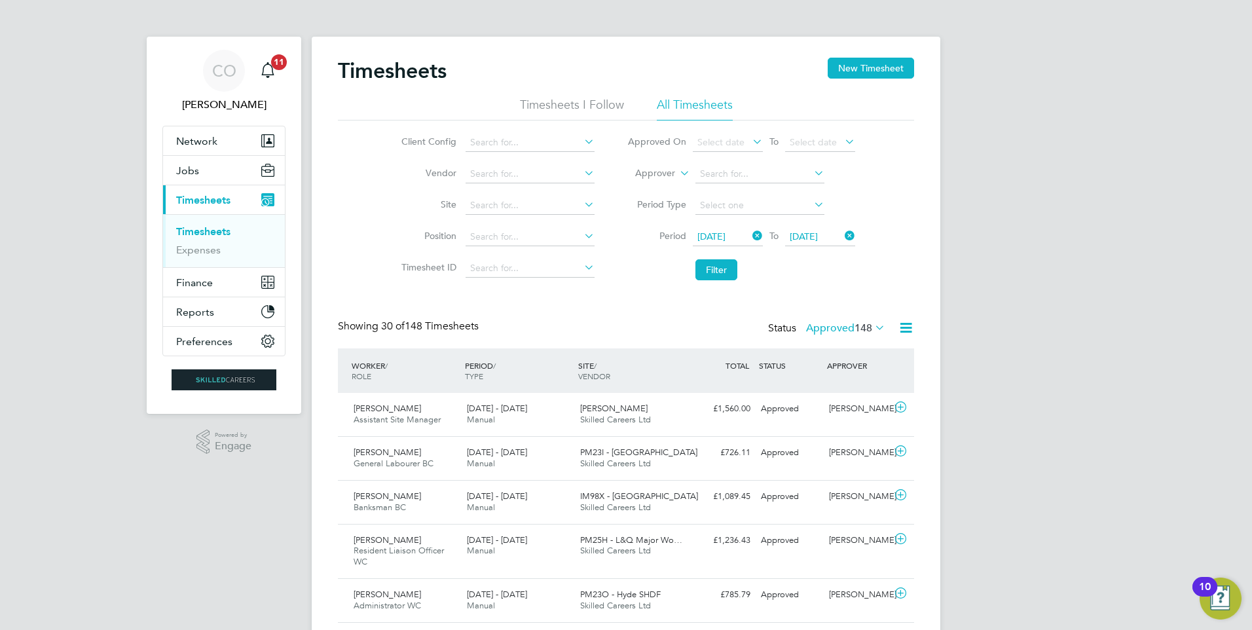
click at [868, 327] on span "148" at bounding box center [864, 328] width 18 height 13
click at [860, 384] on li "Submitted" at bounding box center [833, 388] width 60 height 18
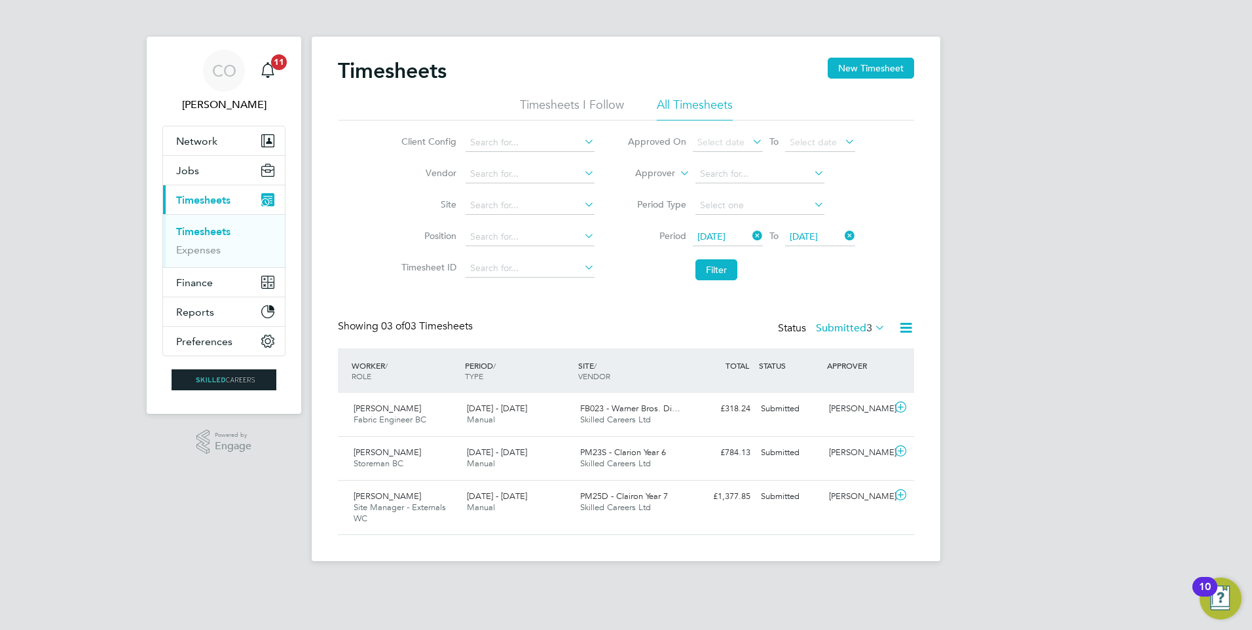
click at [861, 332] on label "Submitted 3" at bounding box center [850, 328] width 69 height 13
click at [860, 401] on li "Approved" at bounding box center [838, 406] width 60 height 18
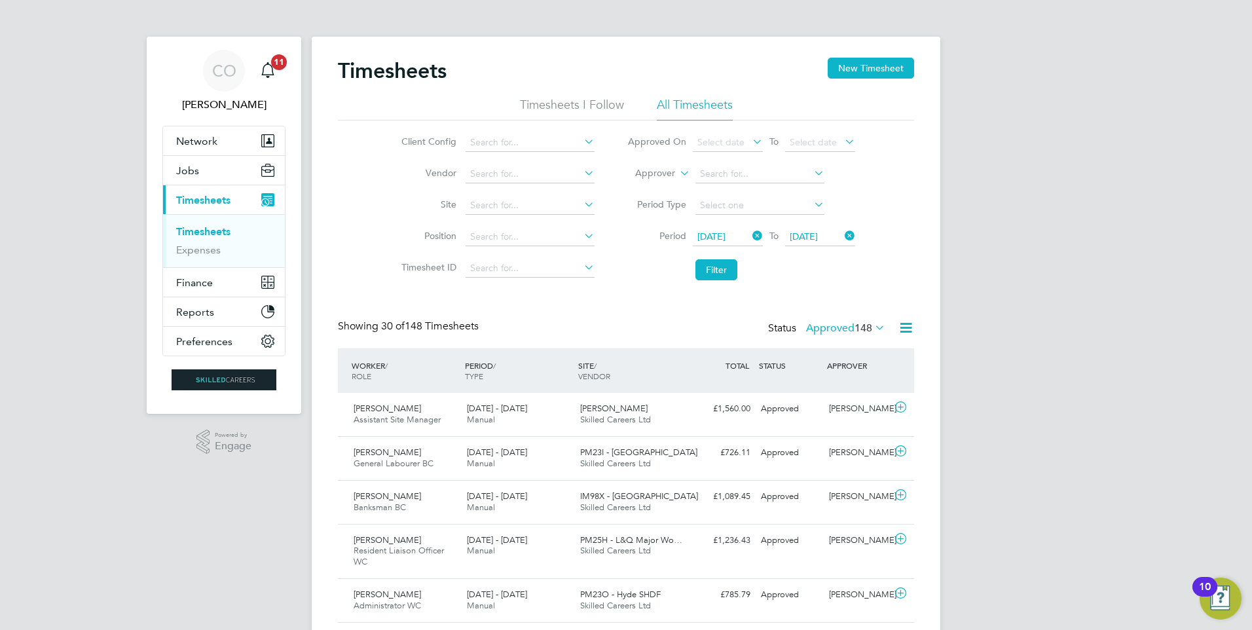
click at [908, 334] on icon at bounding box center [906, 328] width 16 height 16
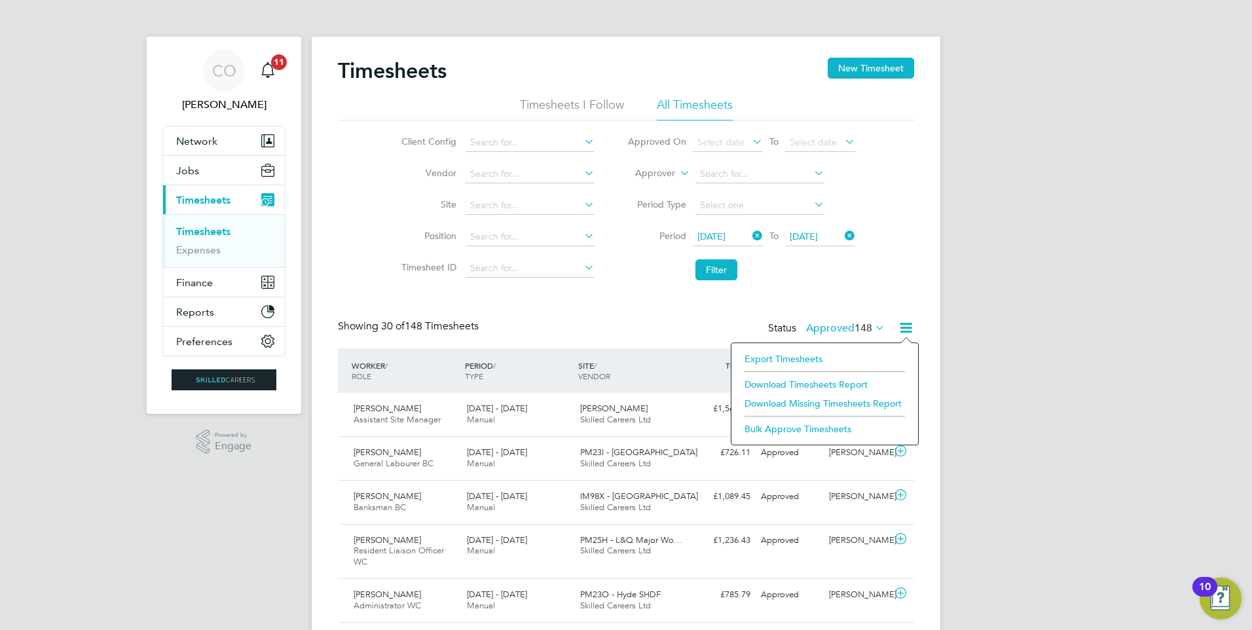
click at [805, 380] on li "Download Timesheets Report" at bounding box center [825, 384] width 174 height 18
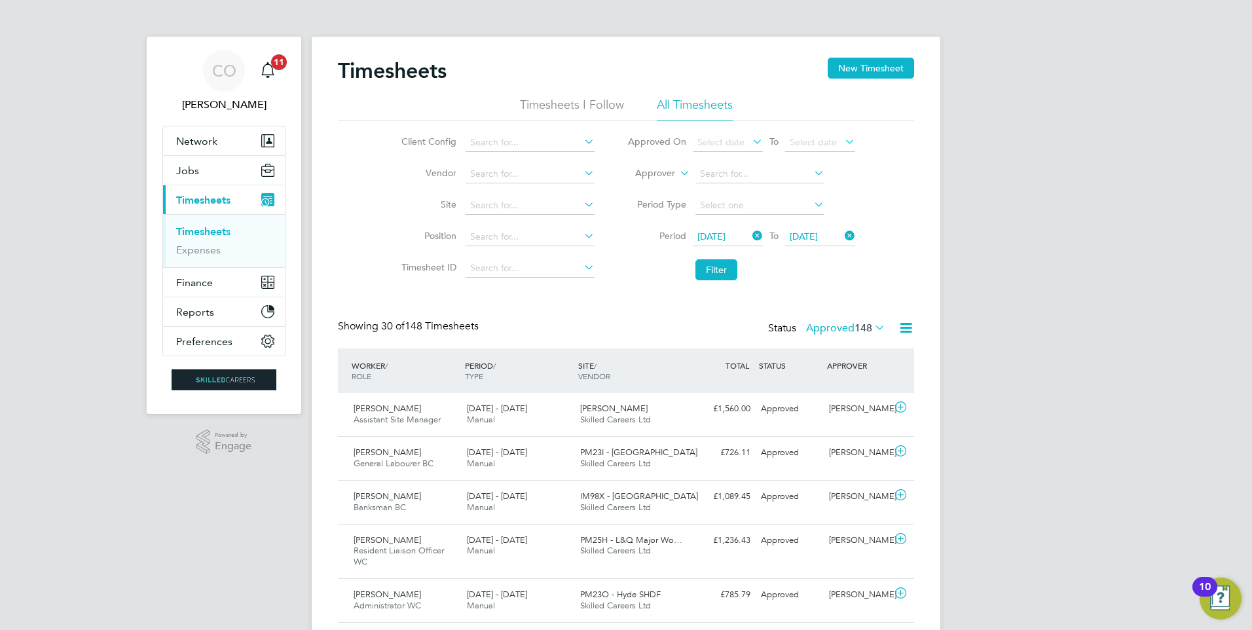
click at [726, 234] on span "15 Sep 2025" at bounding box center [711, 236] width 28 height 12
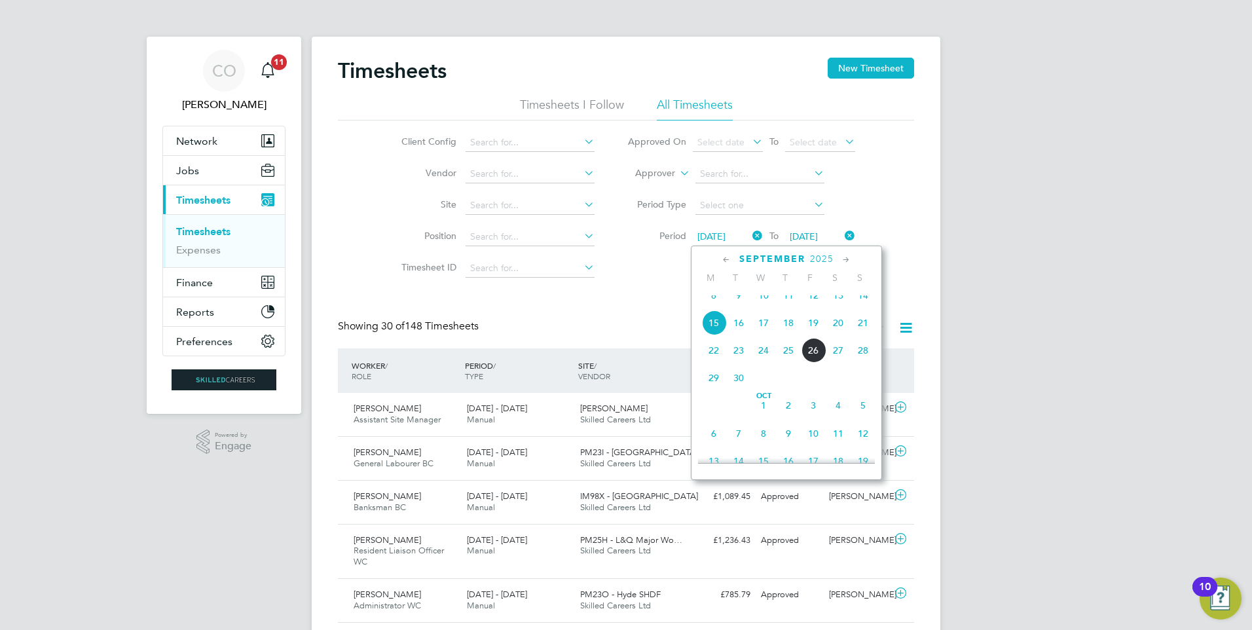
scroll to position [453, 0]
click at [713, 392] on span "22" at bounding box center [713, 379] width 25 height 25
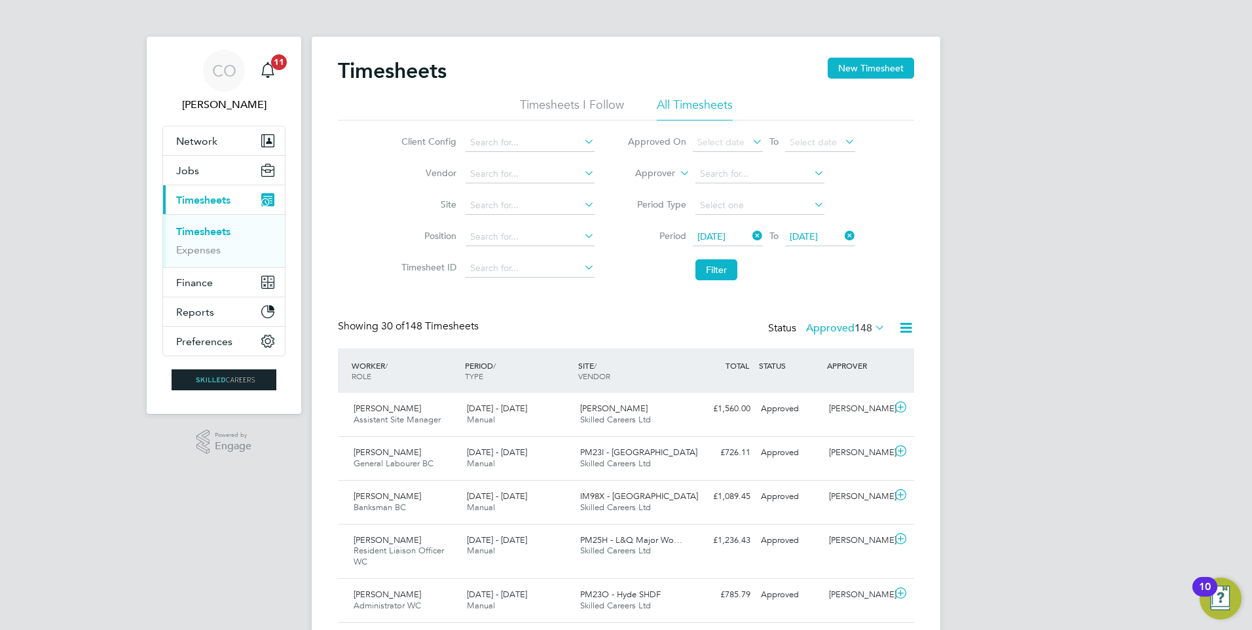
click at [818, 232] on span "22 Sep 2025" at bounding box center [804, 236] width 28 height 12
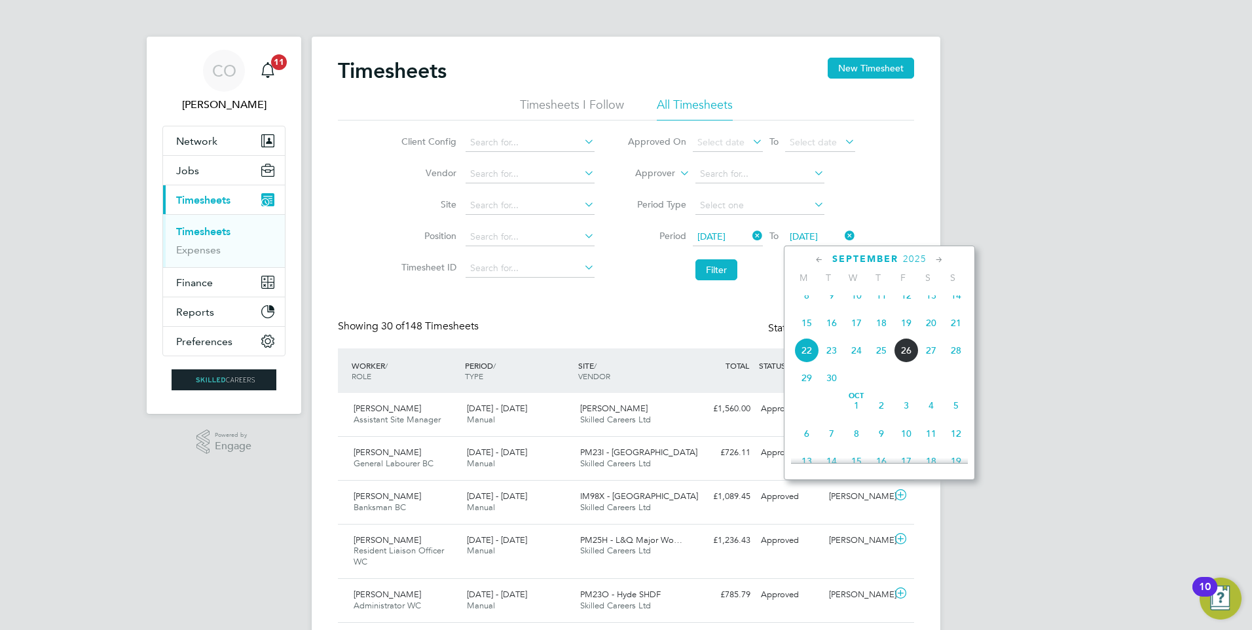
click at [957, 363] on span "28" at bounding box center [956, 350] width 25 height 25
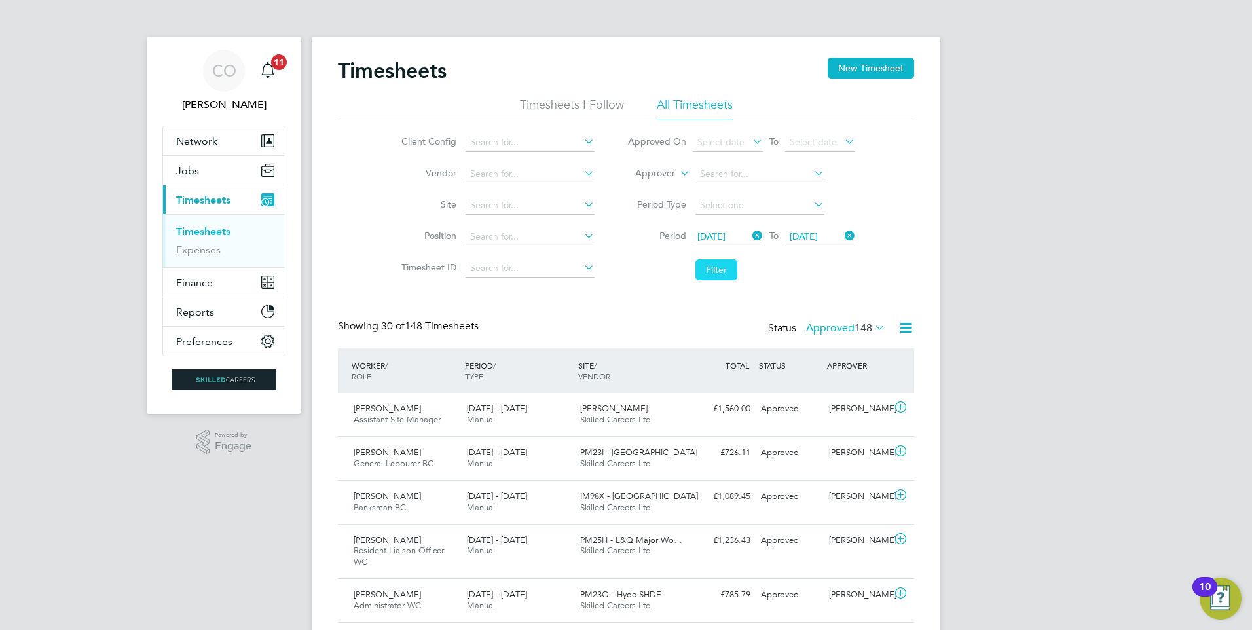
click at [703, 280] on button "Filter" at bounding box center [716, 269] width 42 height 21
click at [874, 72] on button "New Timesheet" at bounding box center [871, 68] width 86 height 21
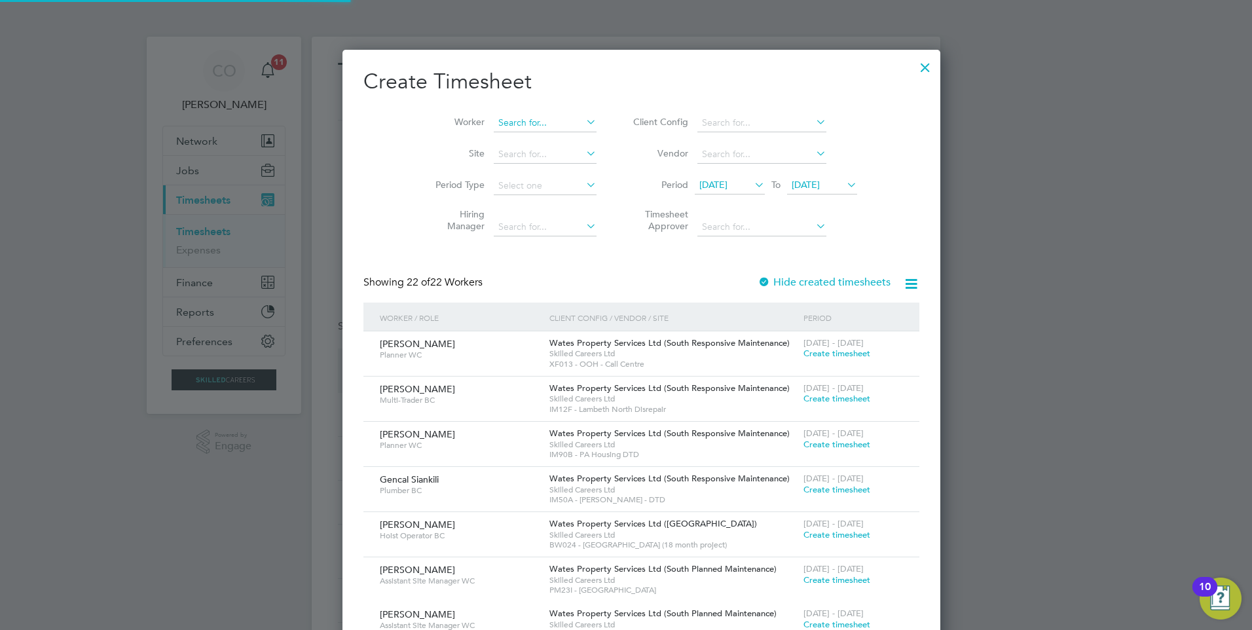
click at [513, 120] on input at bounding box center [545, 123] width 103 height 18
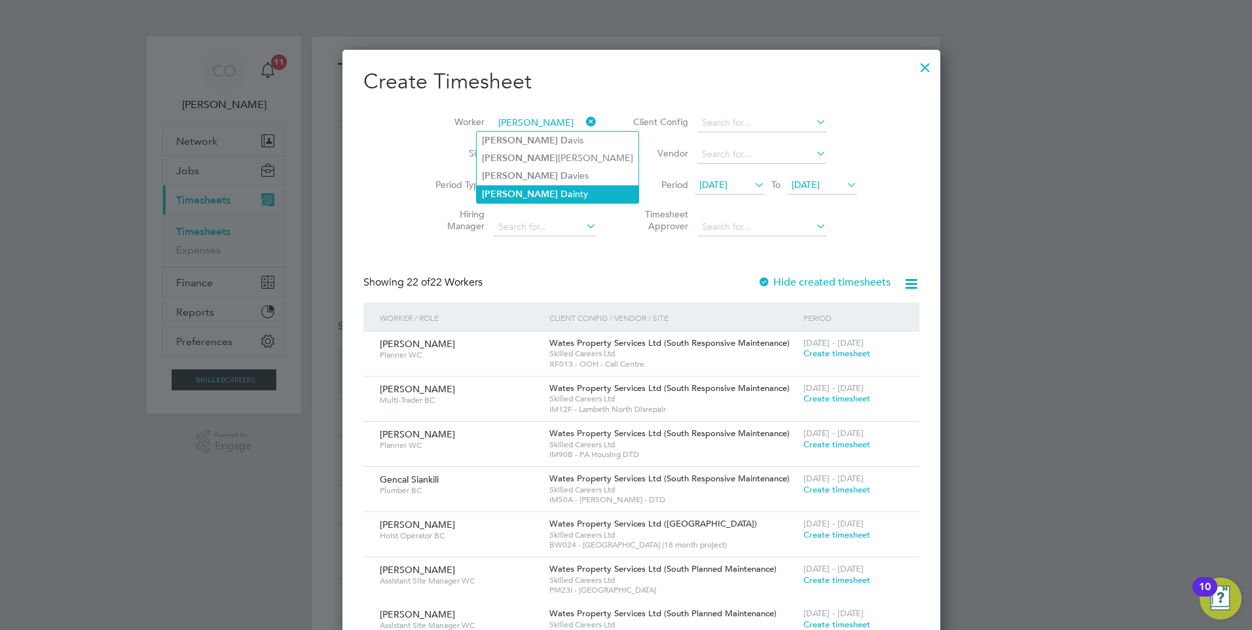
click at [556, 192] on li "Michael Da inty" at bounding box center [558, 194] width 162 height 18
type input "Michael Dainty"
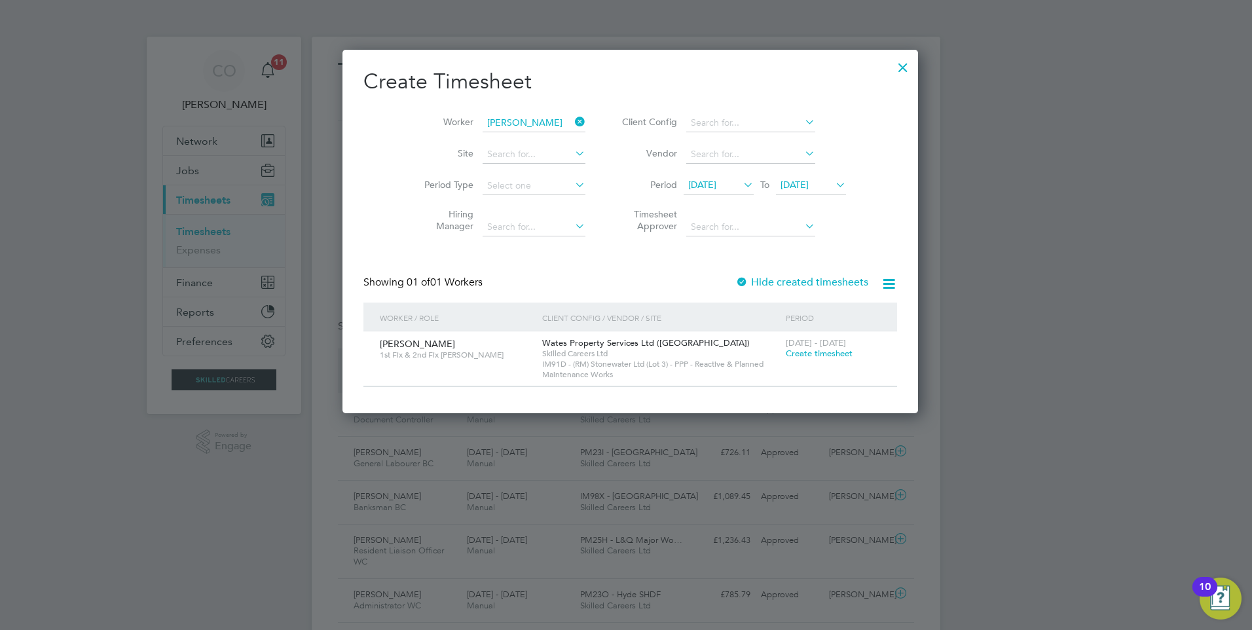
click at [716, 187] on span "12 Sep 2025" at bounding box center [702, 185] width 28 height 12
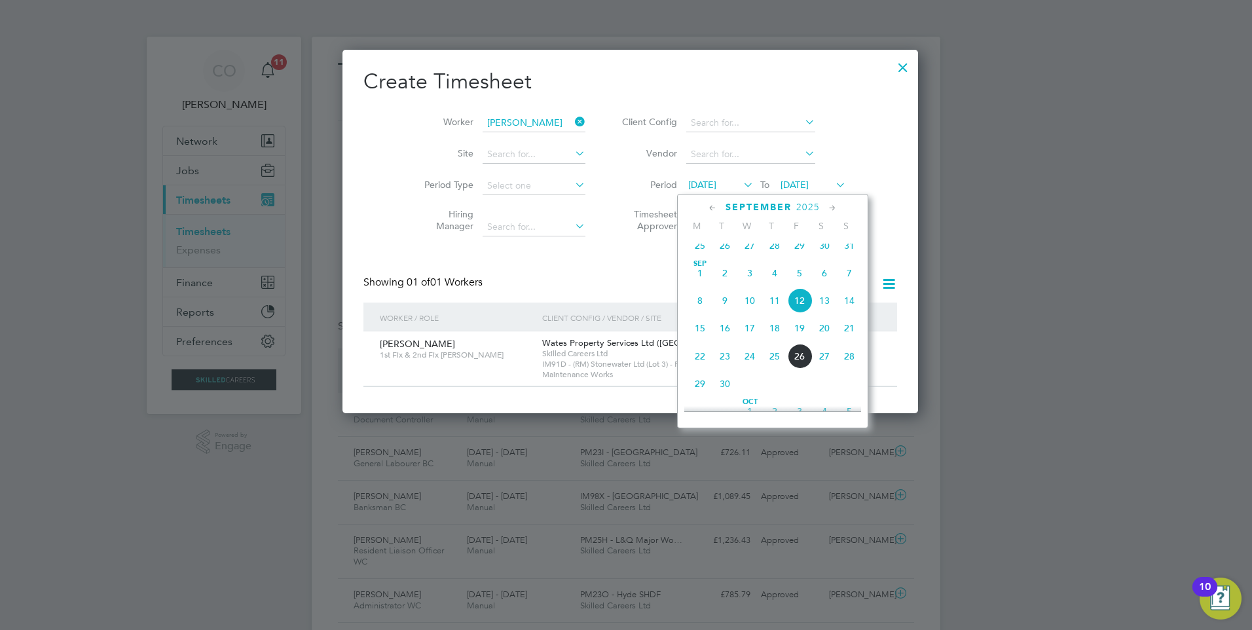
click at [690, 363] on span "22" at bounding box center [700, 356] width 25 height 25
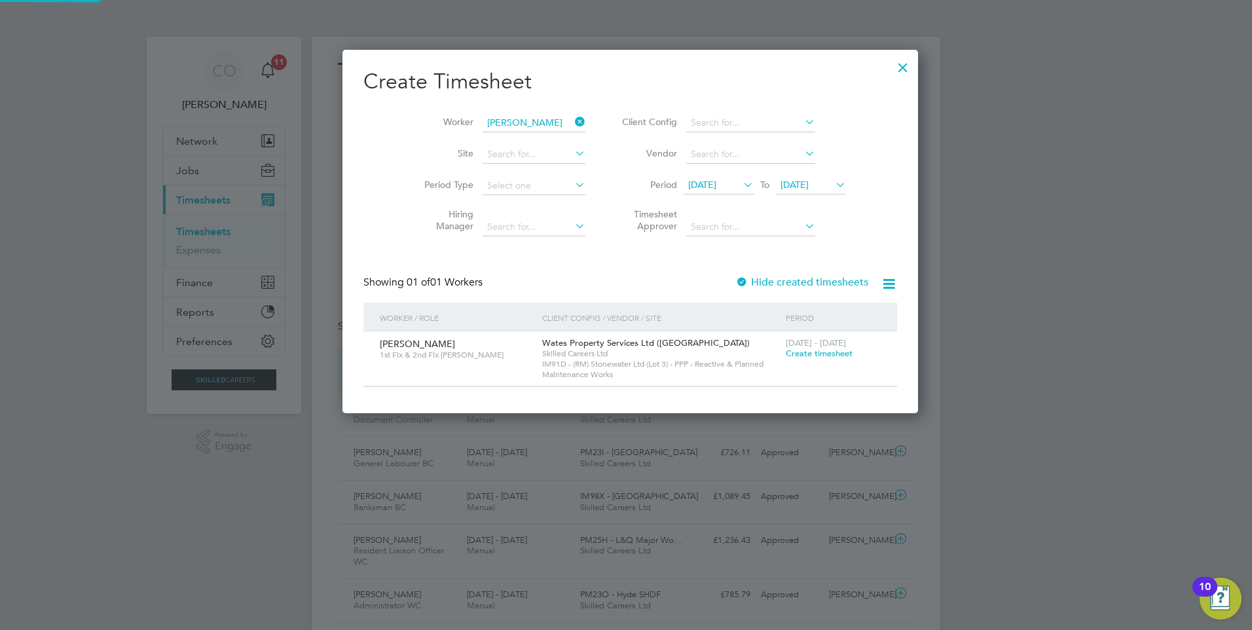
click at [787, 184] on span "22 Sep 2025" at bounding box center [795, 185] width 28 height 12
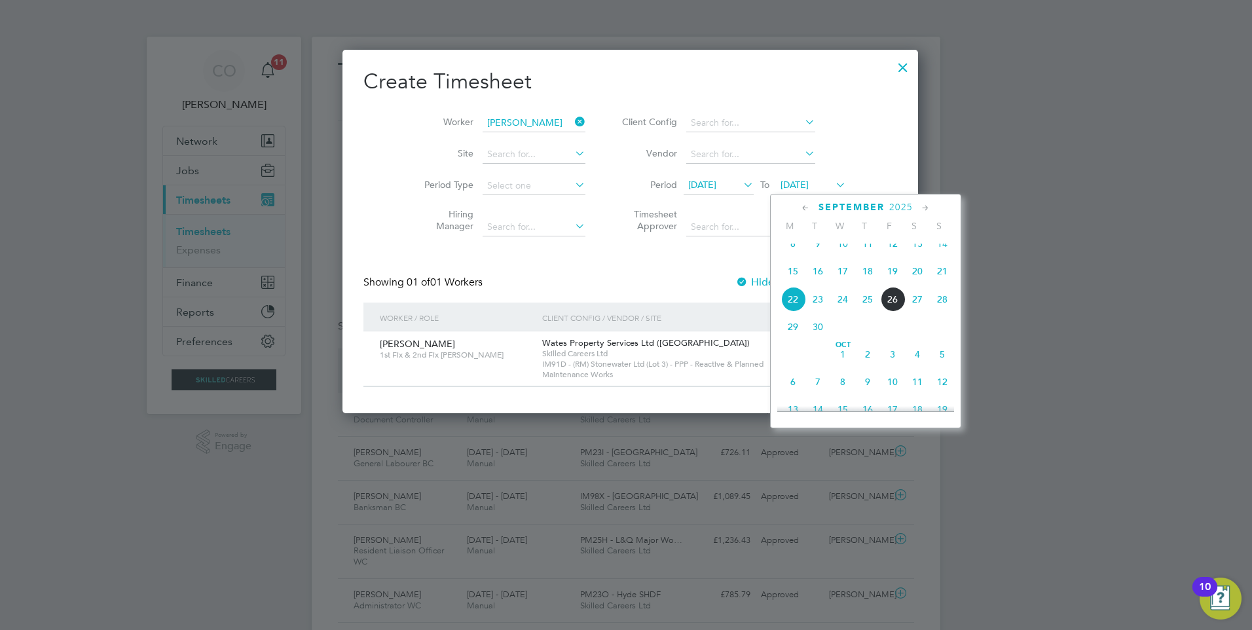
click at [951, 302] on span "28" at bounding box center [942, 299] width 25 height 25
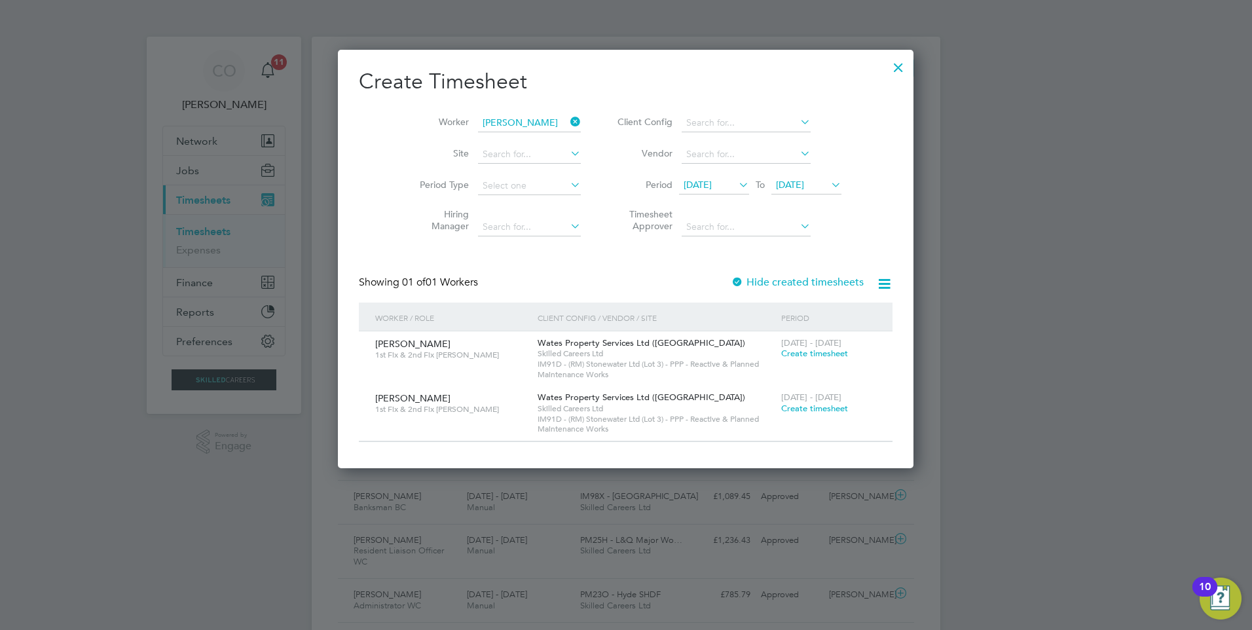
click at [709, 177] on div "22 Sep 2025 To 28 Sep 2025" at bounding box center [760, 186] width 162 height 18
click at [710, 184] on span "22 Sep 2025" at bounding box center [698, 185] width 28 height 12
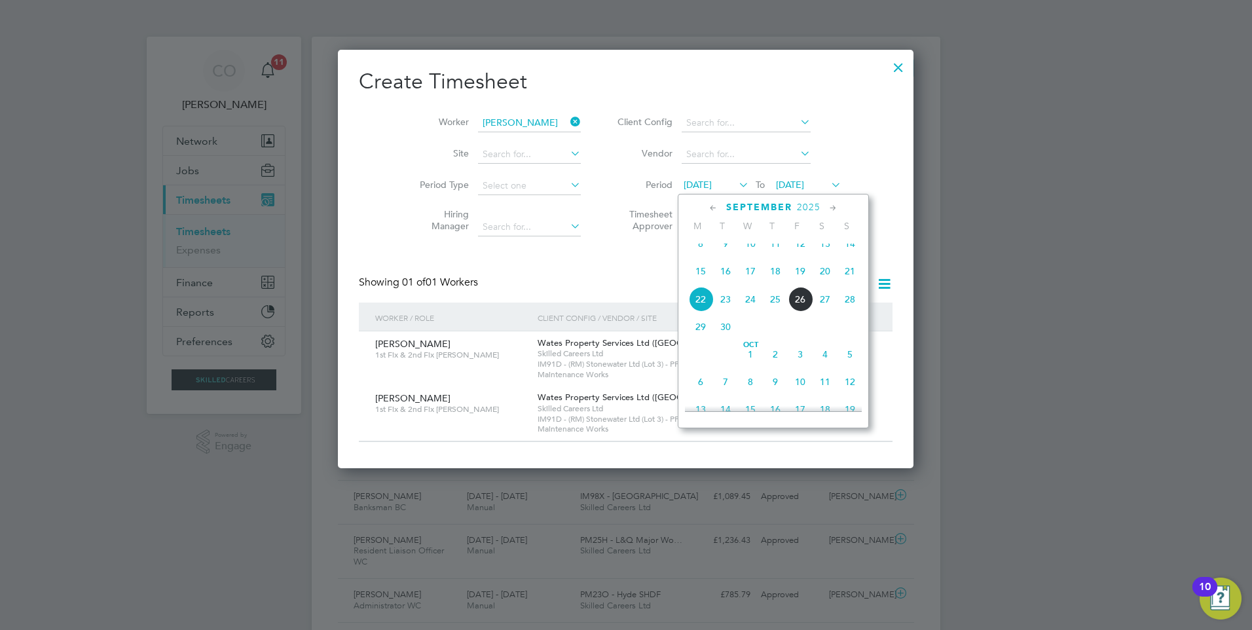
click at [697, 253] on span "8" at bounding box center [700, 243] width 25 height 25
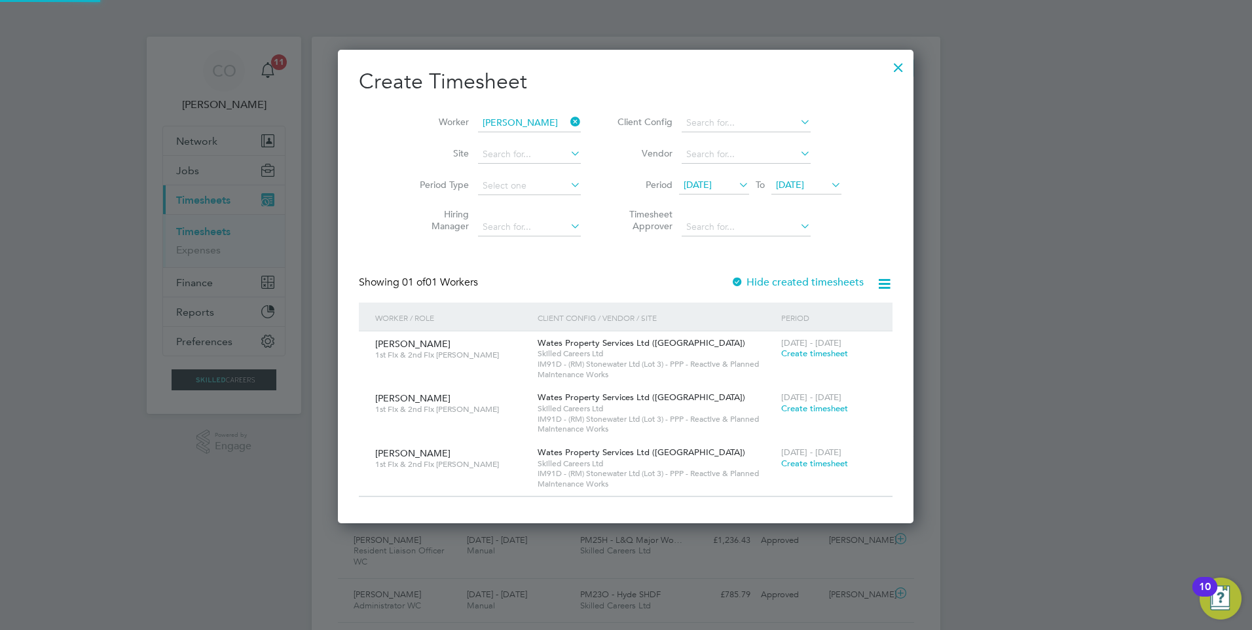
click at [784, 190] on span "28 Sep 2025" at bounding box center [790, 185] width 28 height 12
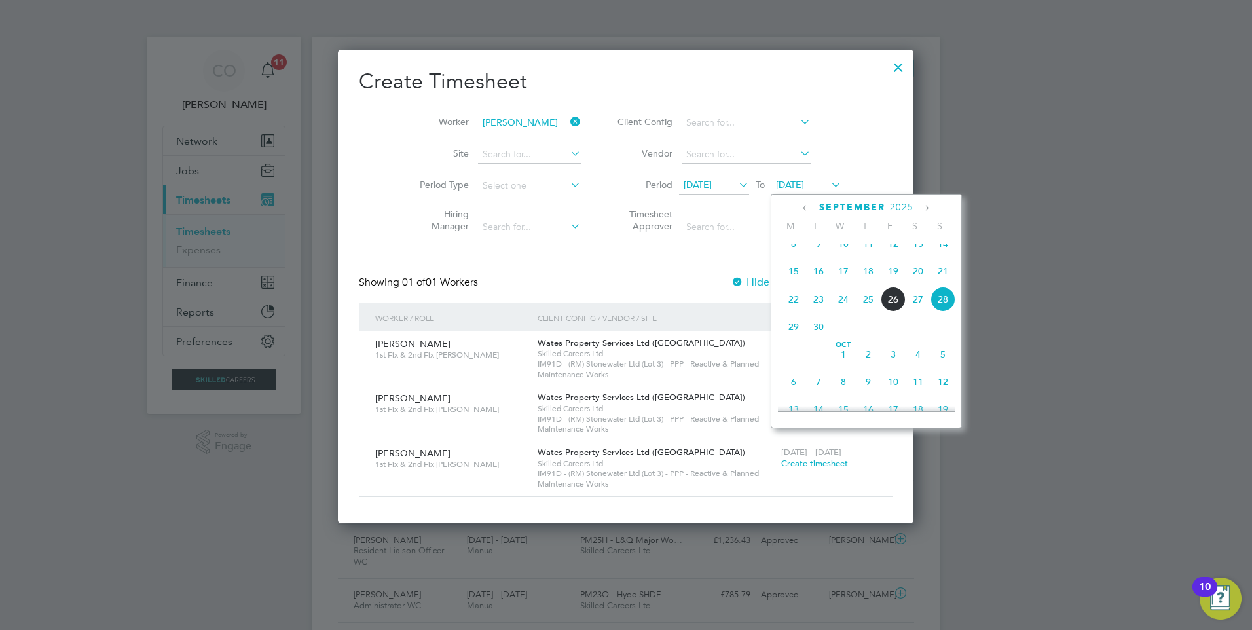
click at [950, 248] on span "14" at bounding box center [942, 243] width 25 height 25
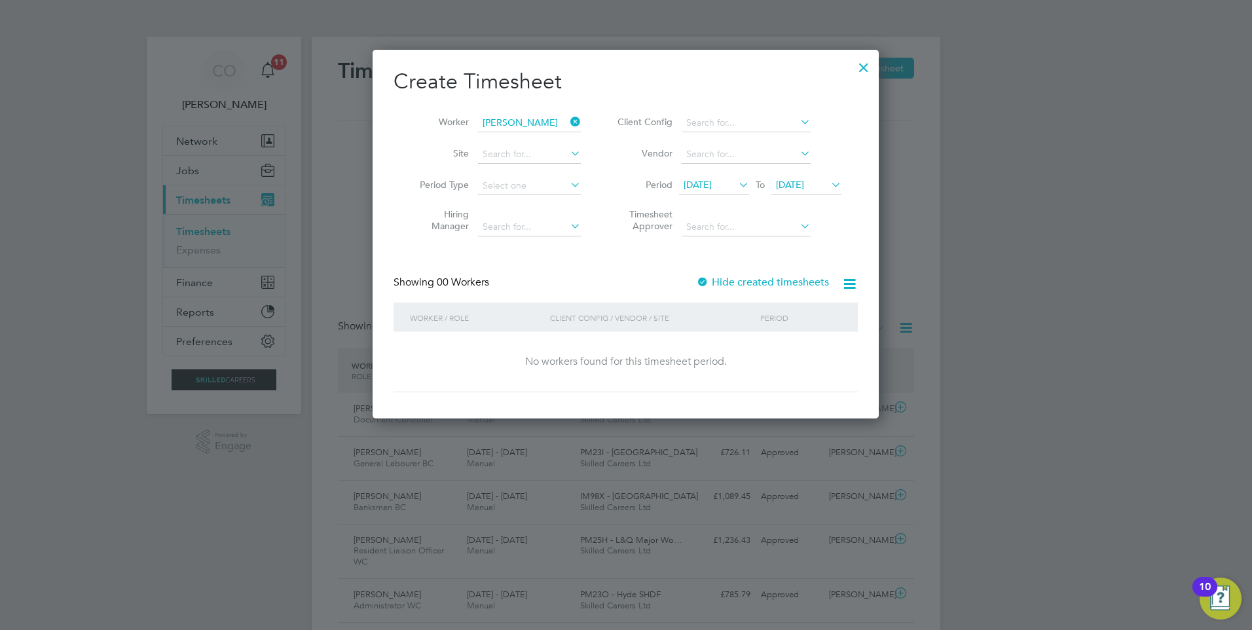
click at [762, 289] on div "Showing 00 Workers Hide created timesheets" at bounding box center [626, 289] width 464 height 27
click at [760, 283] on label "Hide created timesheets" at bounding box center [762, 282] width 133 height 13
drag, startPoint x: 710, startPoint y: 181, endPoint x: 727, endPoint y: 208, distance: 31.4
click at [710, 181] on span "08 Sep 2025" at bounding box center [698, 185] width 28 height 12
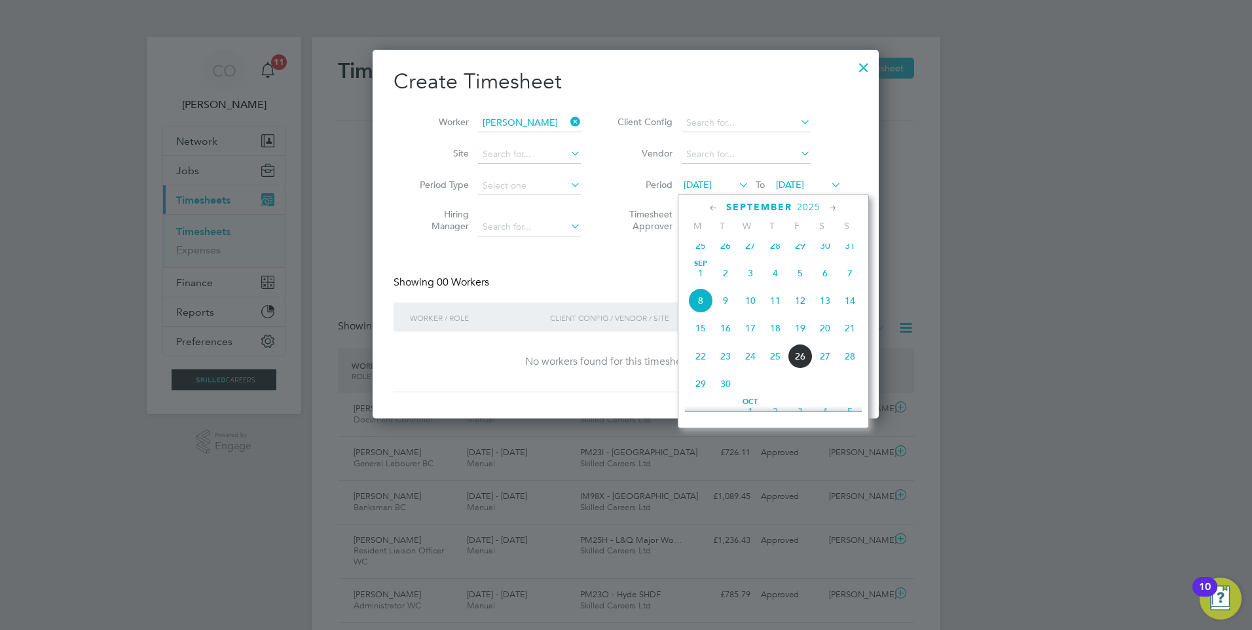
click at [697, 280] on span "Sep 1" at bounding box center [700, 273] width 25 height 25
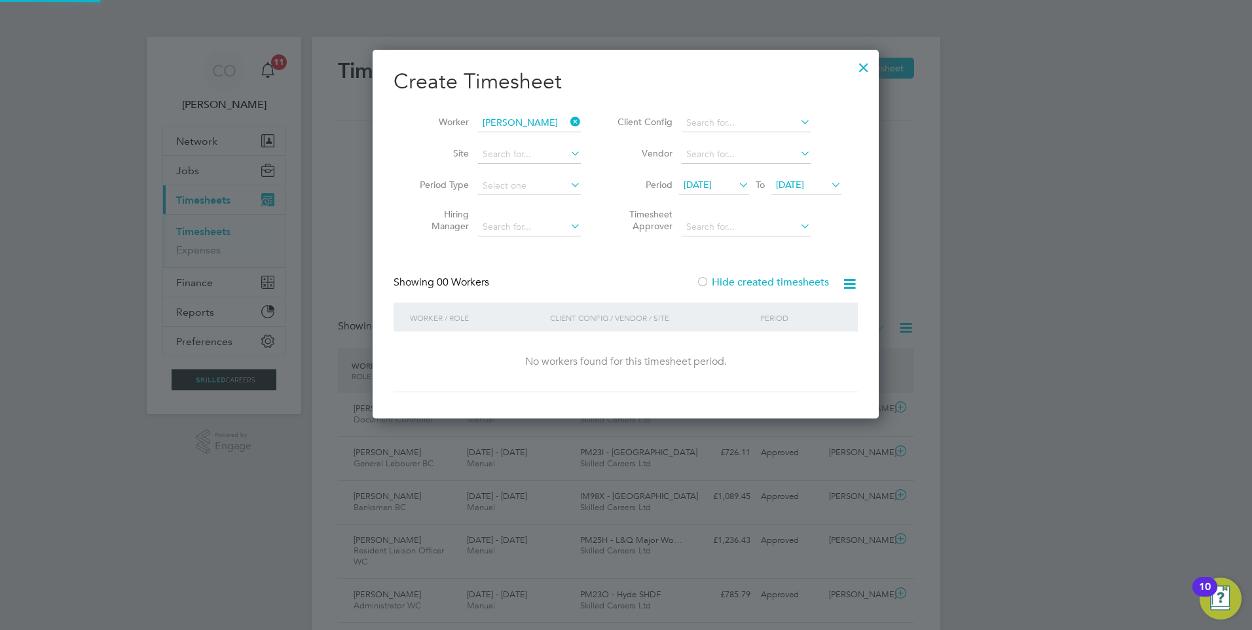
click at [799, 184] on span "14 Sep 2025" at bounding box center [790, 185] width 28 height 12
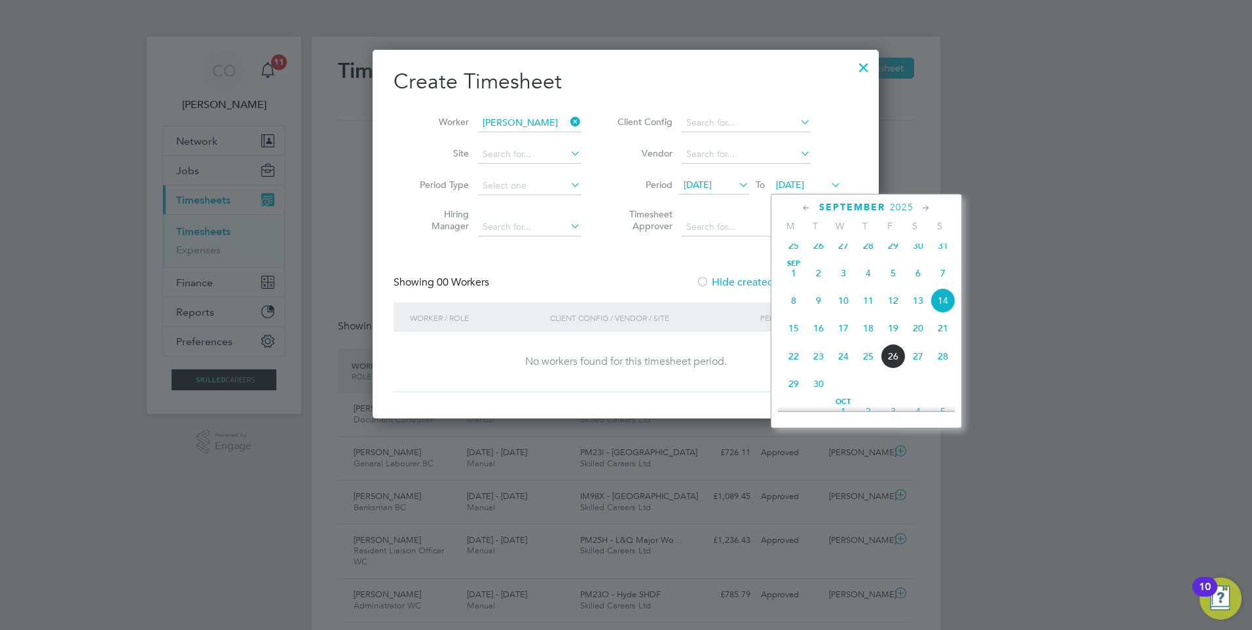
click at [944, 275] on span "7" at bounding box center [942, 273] width 25 height 25
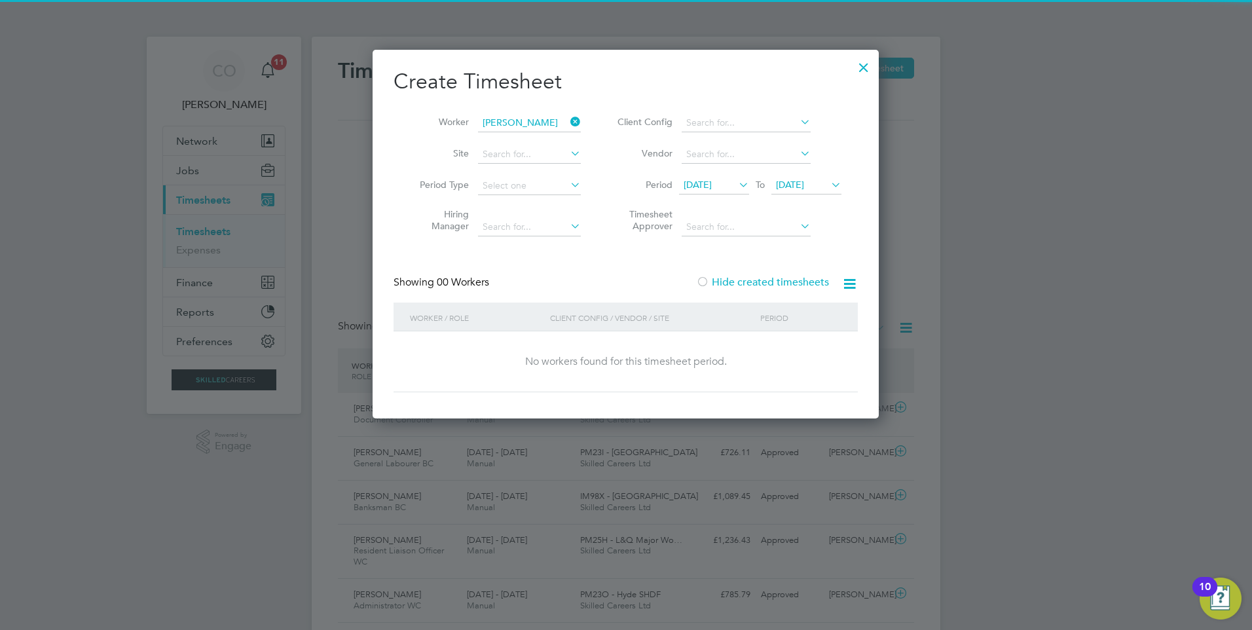
click at [722, 174] on li "Period 01 Sep 2025 To 07 Sep 2025" at bounding box center [727, 185] width 261 height 31
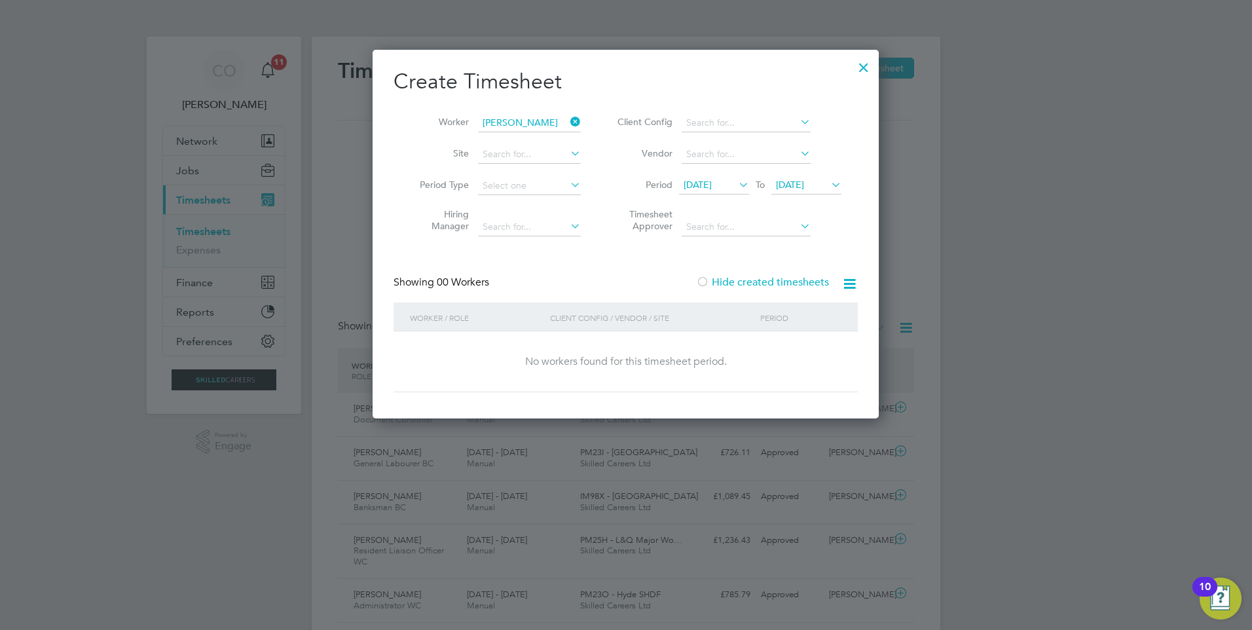
click at [722, 178] on span "01 Sep 2025" at bounding box center [714, 186] width 70 height 18
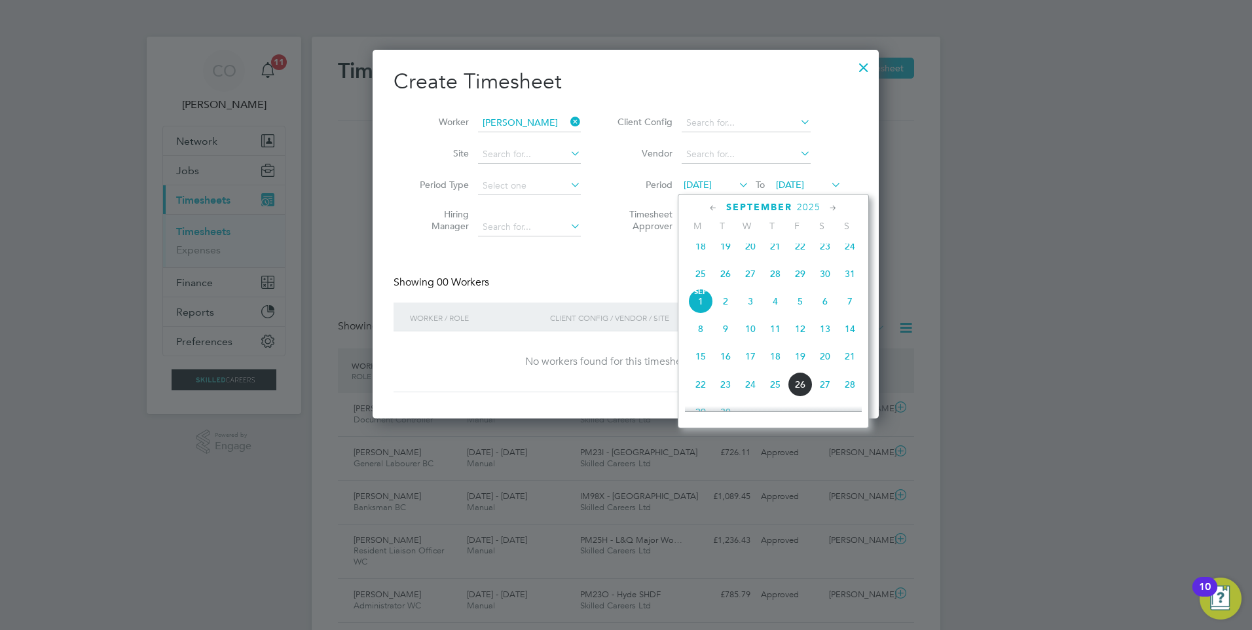
click at [701, 364] on span "15" at bounding box center [700, 356] width 25 height 25
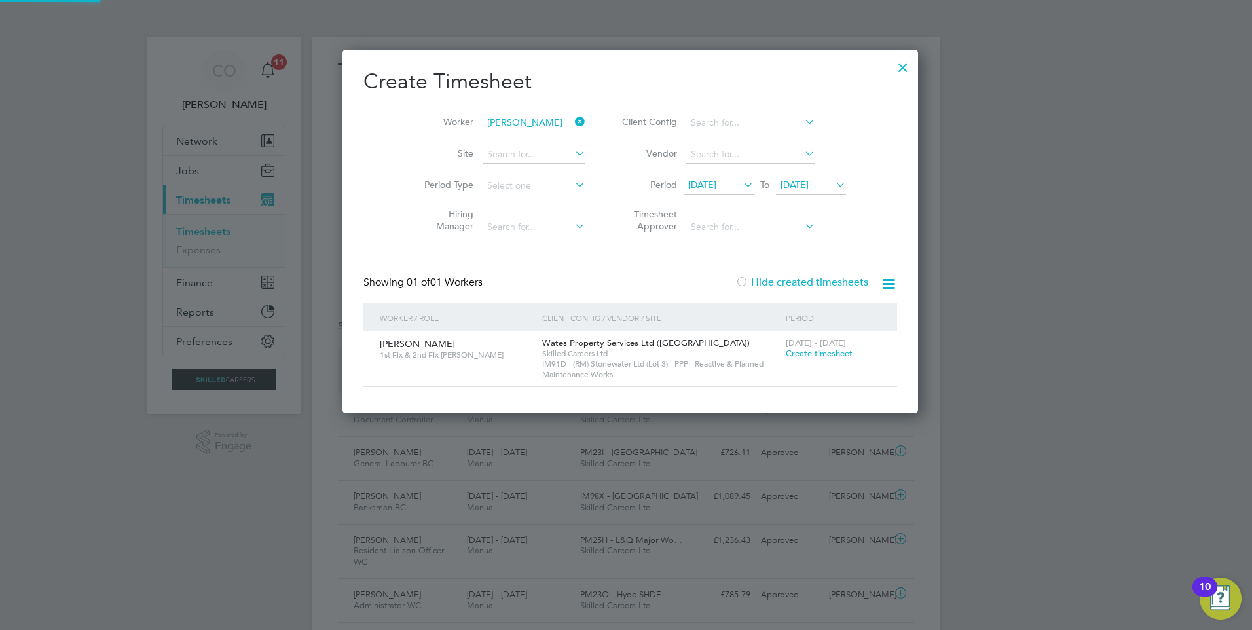
click at [794, 191] on span "15 Sep 2025" at bounding box center [811, 186] width 70 height 18
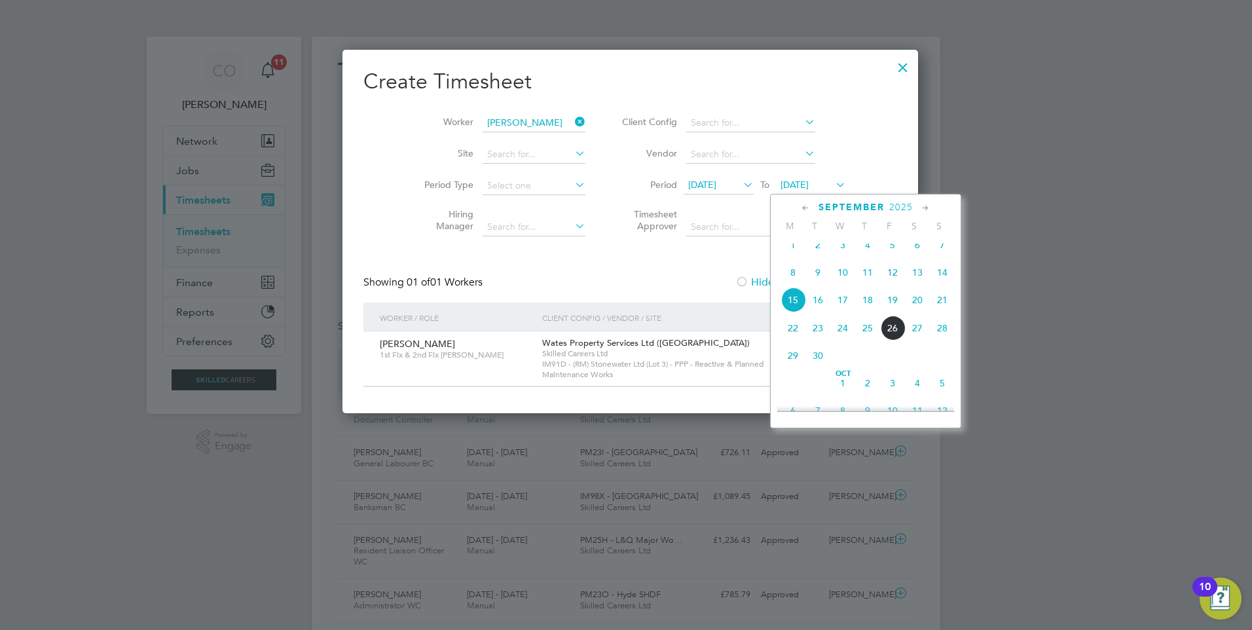
click at [941, 308] on span "21" at bounding box center [942, 299] width 25 height 25
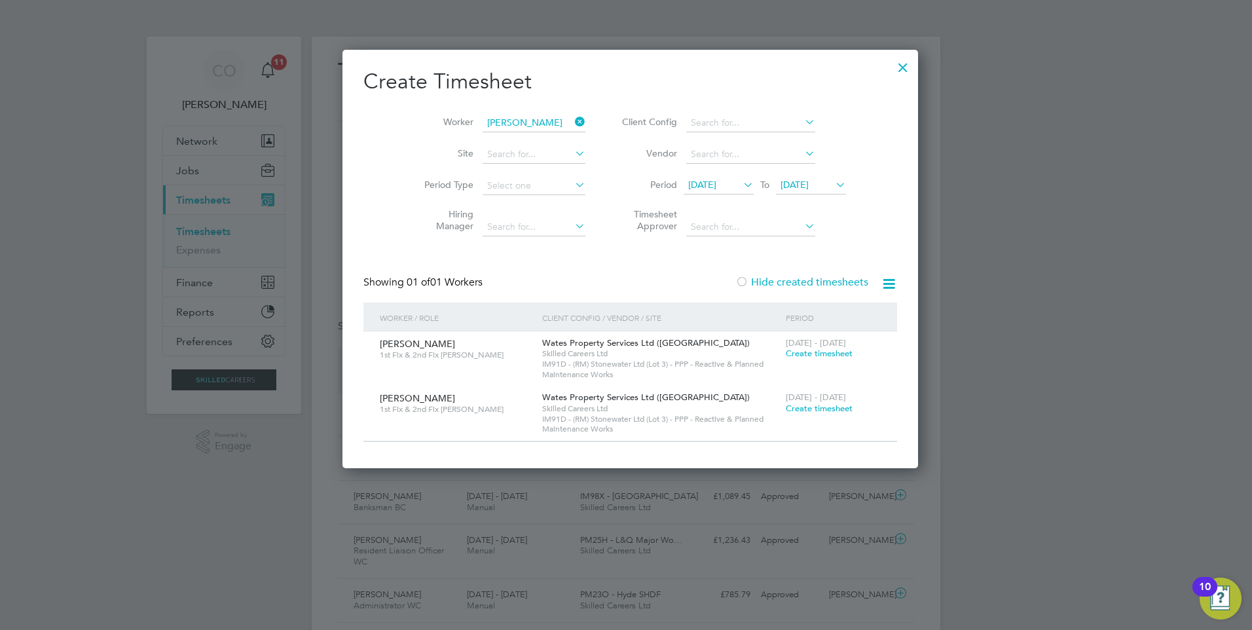
click at [823, 348] on span "Create timesheet" at bounding box center [819, 353] width 67 height 11
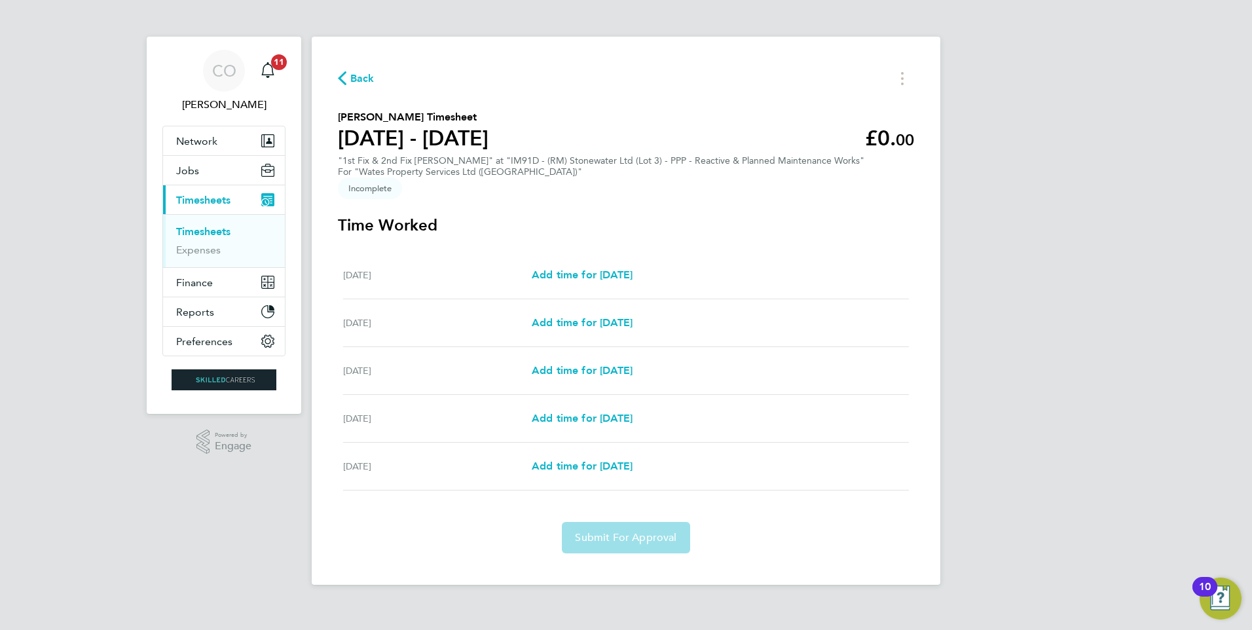
click at [359, 81] on span "Back" at bounding box center [362, 79] width 24 height 16
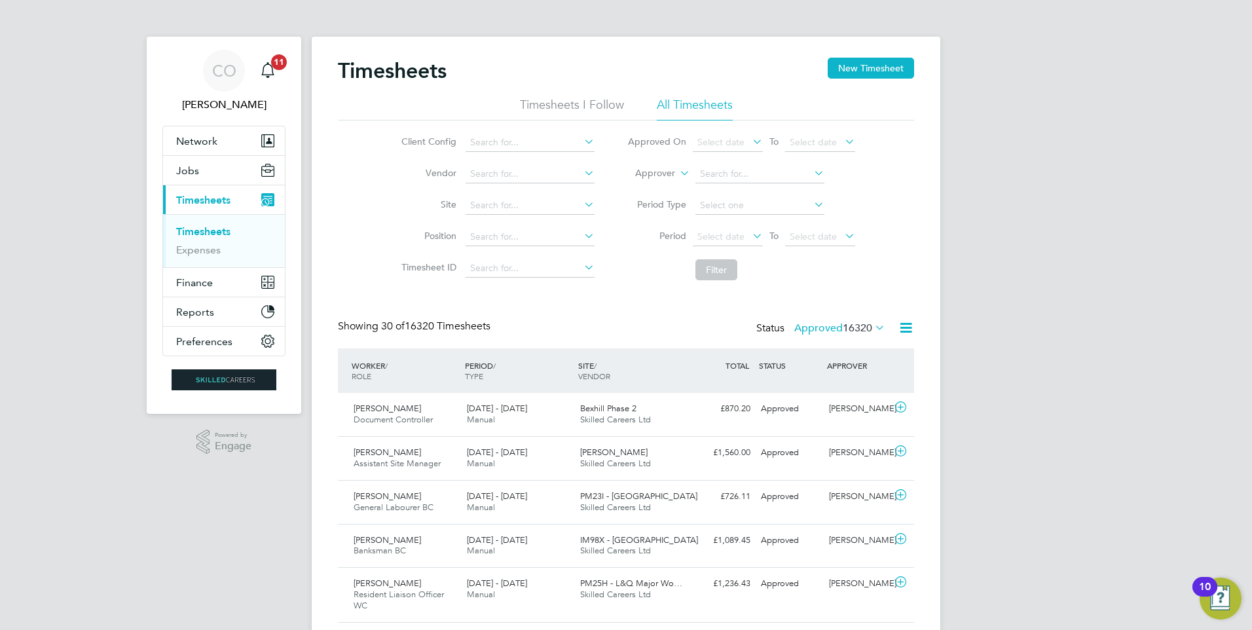
click at [872, 329] on icon at bounding box center [872, 327] width 0 height 18
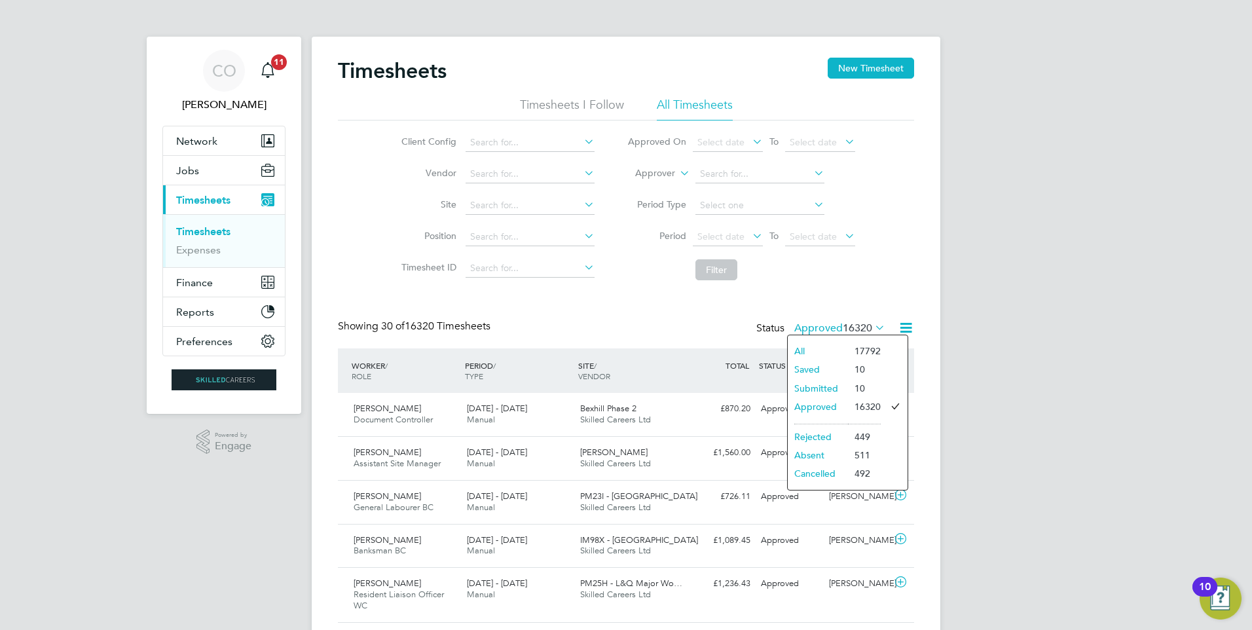
click at [820, 390] on li "Submitted" at bounding box center [818, 388] width 60 height 18
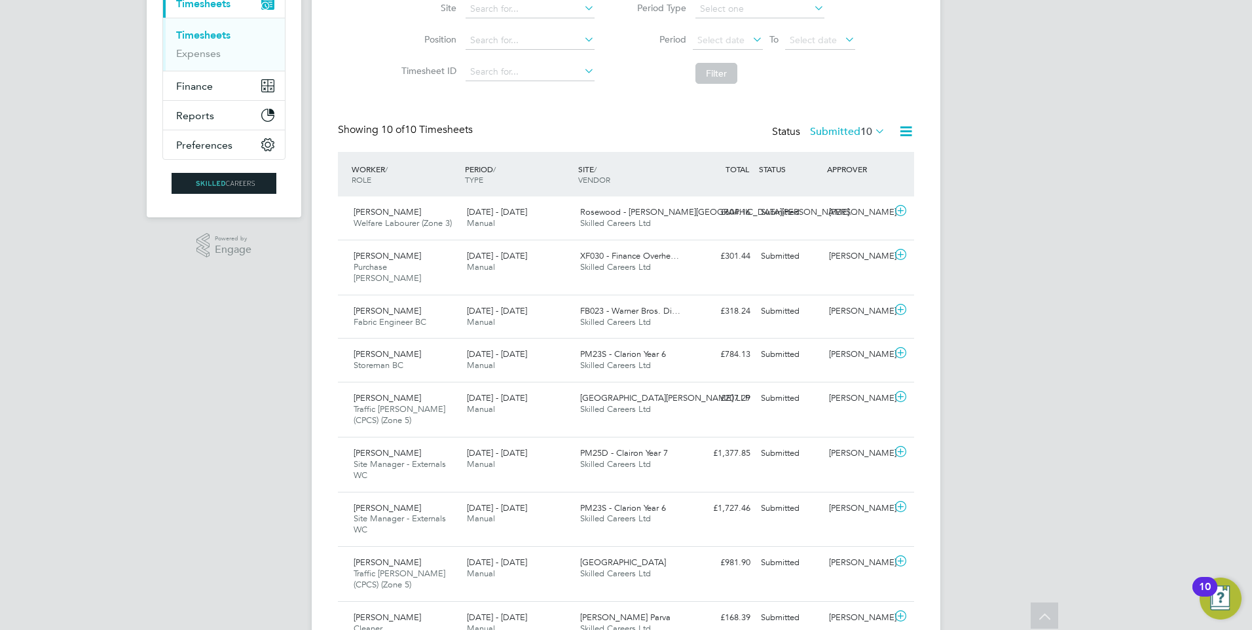
click at [860, 127] on span "10" at bounding box center [866, 131] width 12 height 13
click at [845, 211] on li "Approved" at bounding box center [826, 210] width 60 height 18
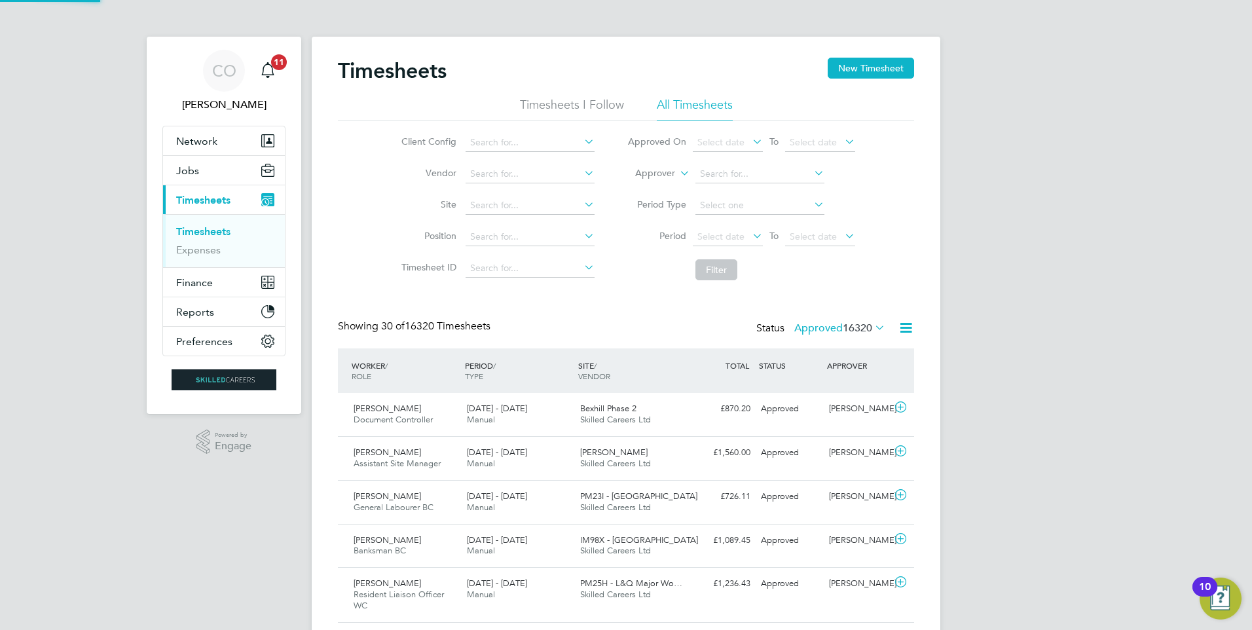
scroll to position [7, 7]
click at [745, 232] on span "Select date" at bounding box center [728, 238] width 70 height 18
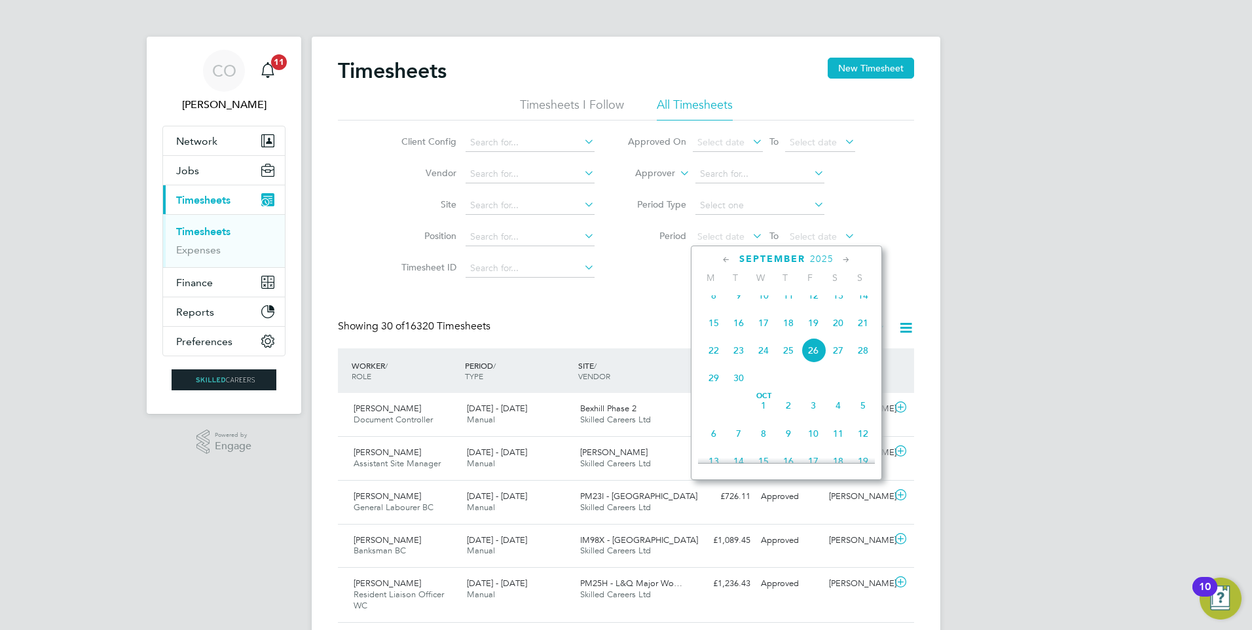
click at [712, 329] on span "15" at bounding box center [713, 322] width 25 height 25
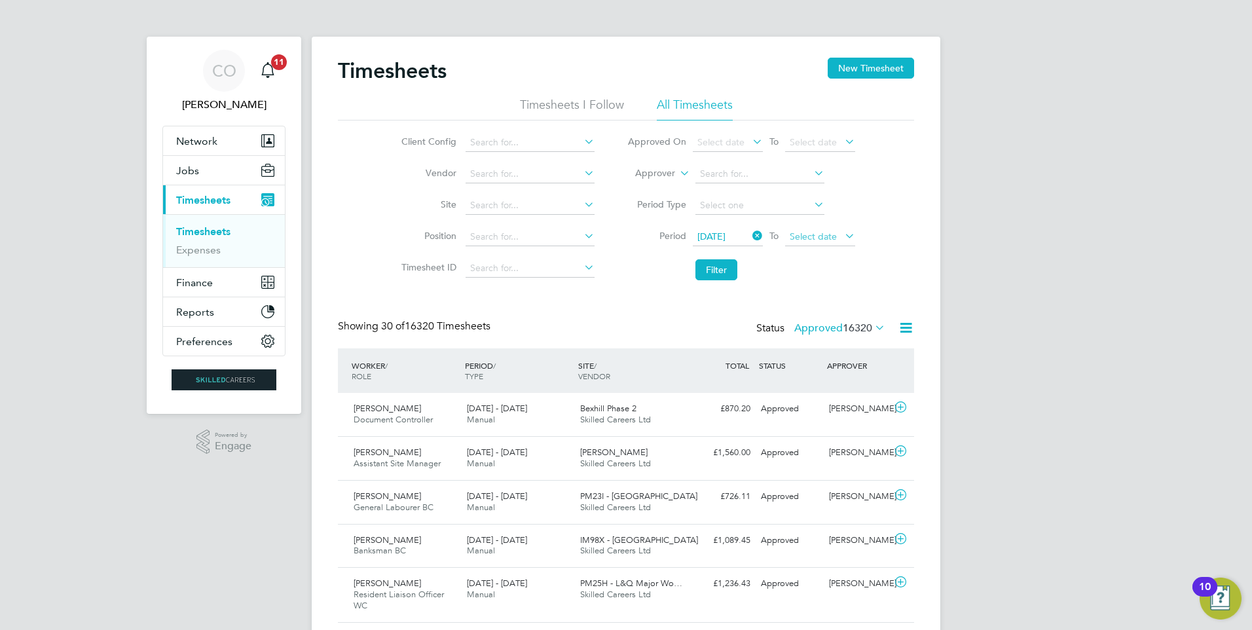
click at [805, 244] on span "Select date" at bounding box center [820, 238] width 70 height 18
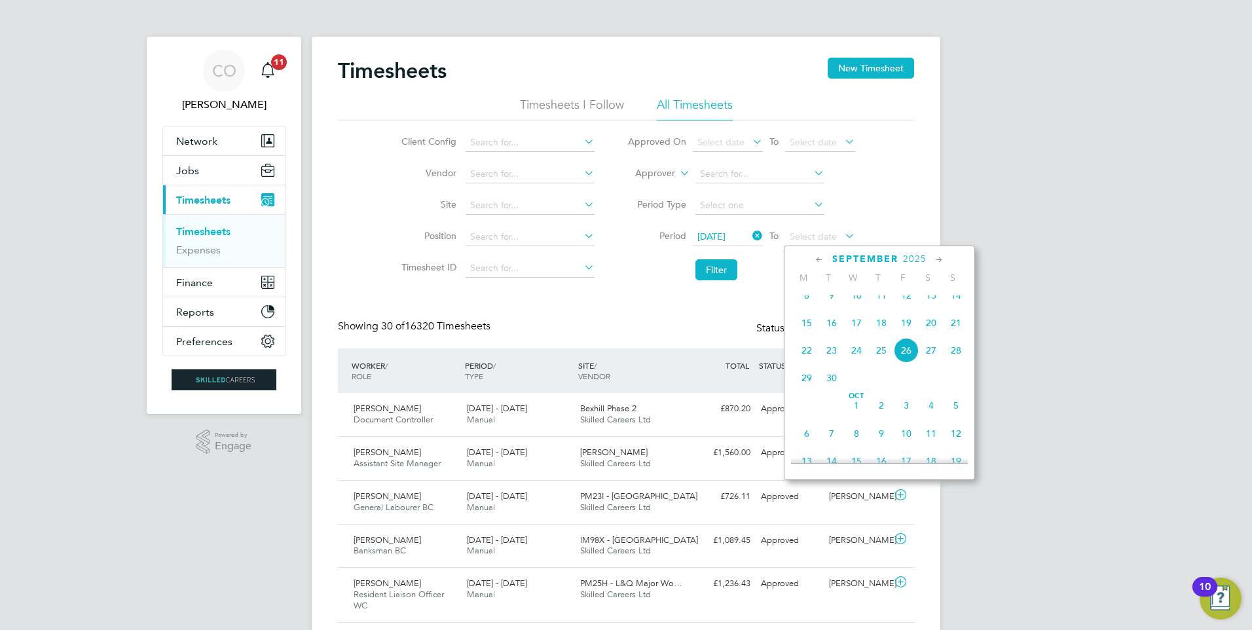
click at [953, 333] on span "21" at bounding box center [956, 322] width 25 height 25
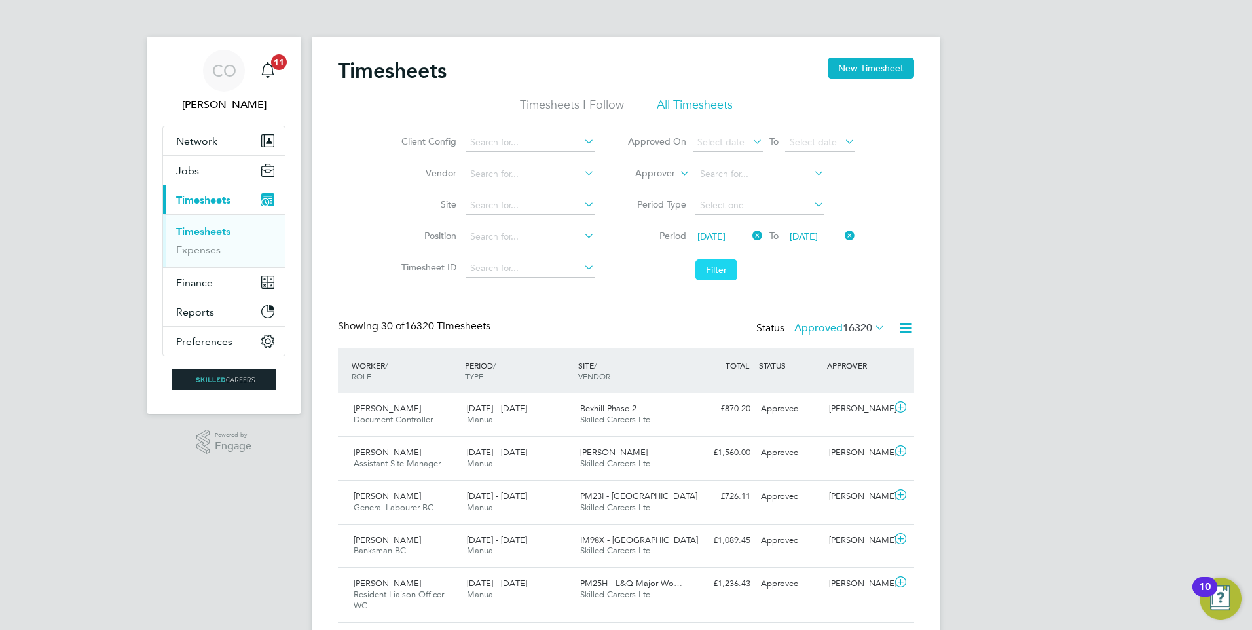
click at [725, 270] on button "Filter" at bounding box center [716, 269] width 42 height 21
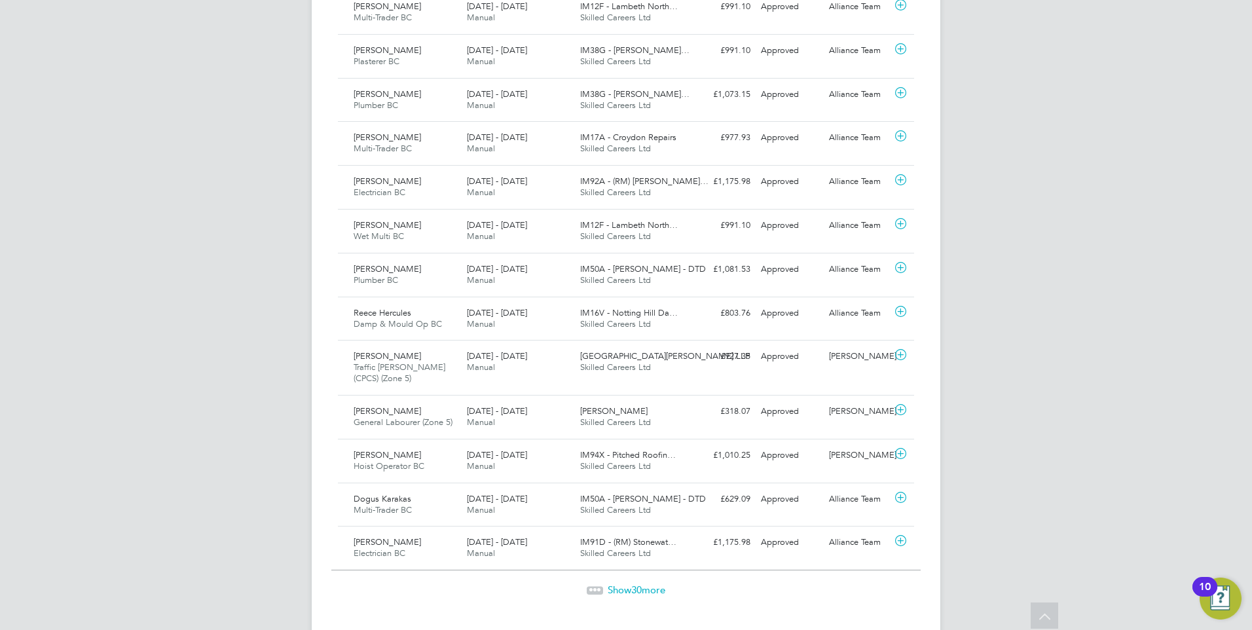
drag, startPoint x: 644, startPoint y: 583, endPoint x: 637, endPoint y: 566, distance: 18.9
click at [641, 583] on span "Show 30 more" at bounding box center [637, 589] width 58 height 12
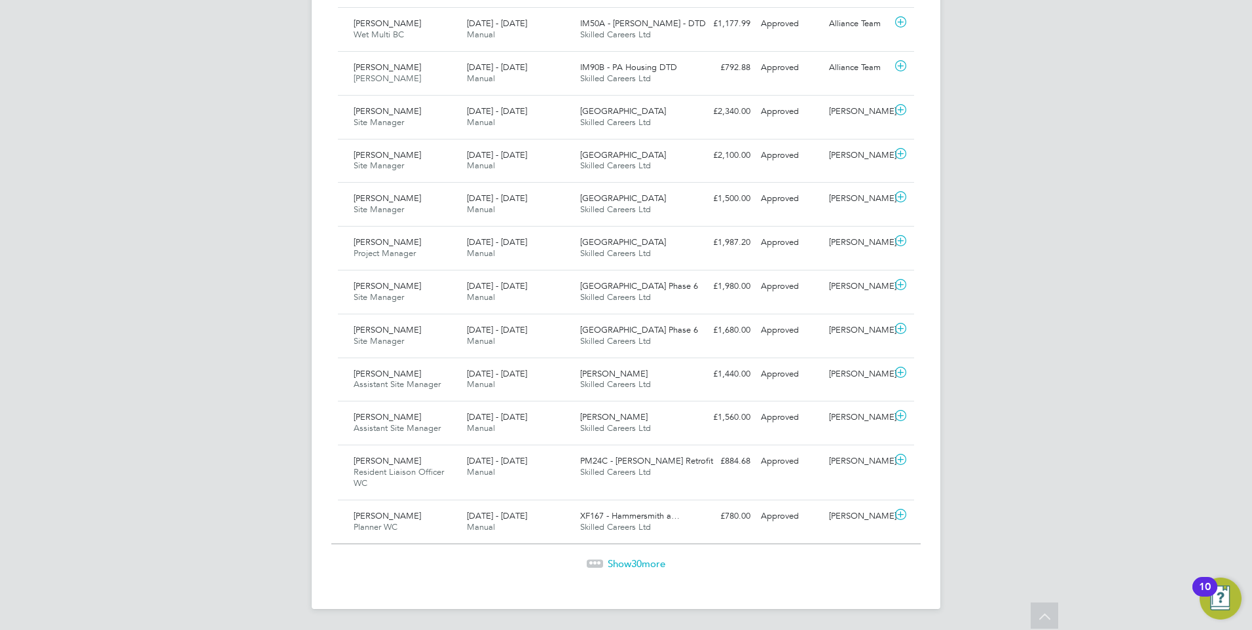
click at [665, 555] on div "Show 30 more" at bounding box center [625, 554] width 589 height 32
